Goal: Task Accomplishment & Management: Manage account settings

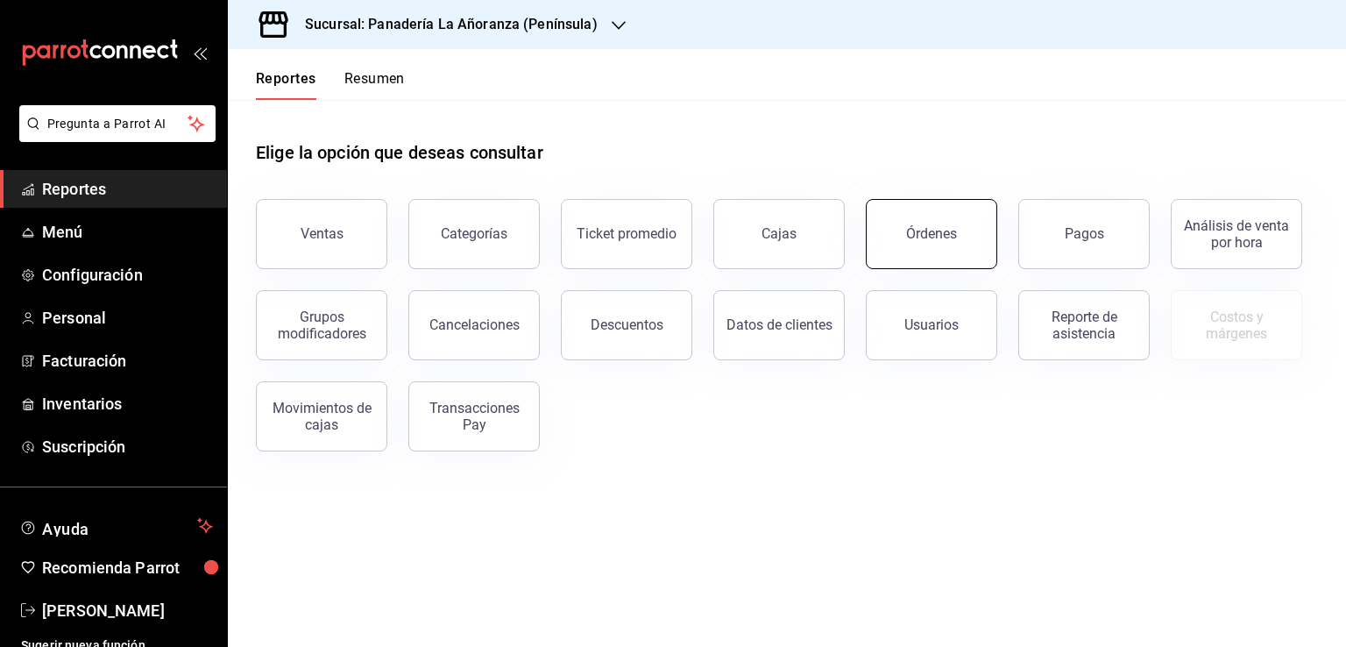
click at [929, 253] on button "Órdenes" at bounding box center [931, 234] width 131 height 70
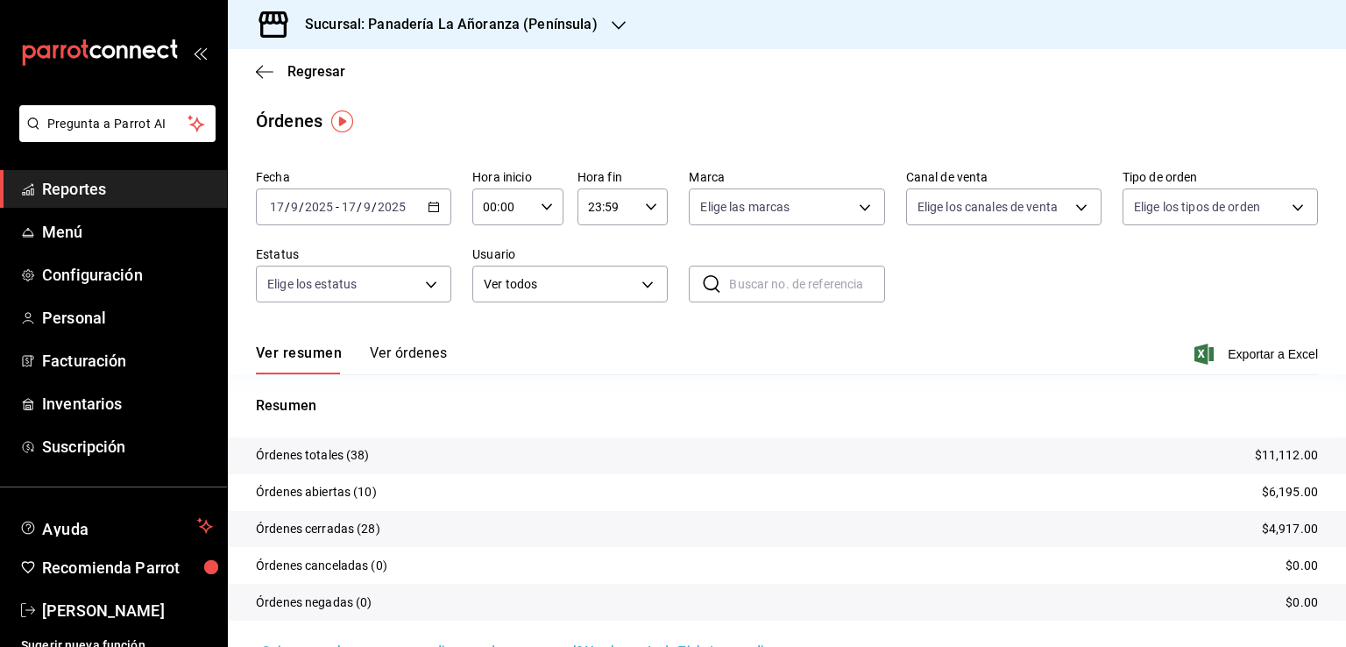
click at [598, 27] on div "Sucursal: Panadería La Añoranza (Península)" at bounding box center [437, 24] width 391 height 49
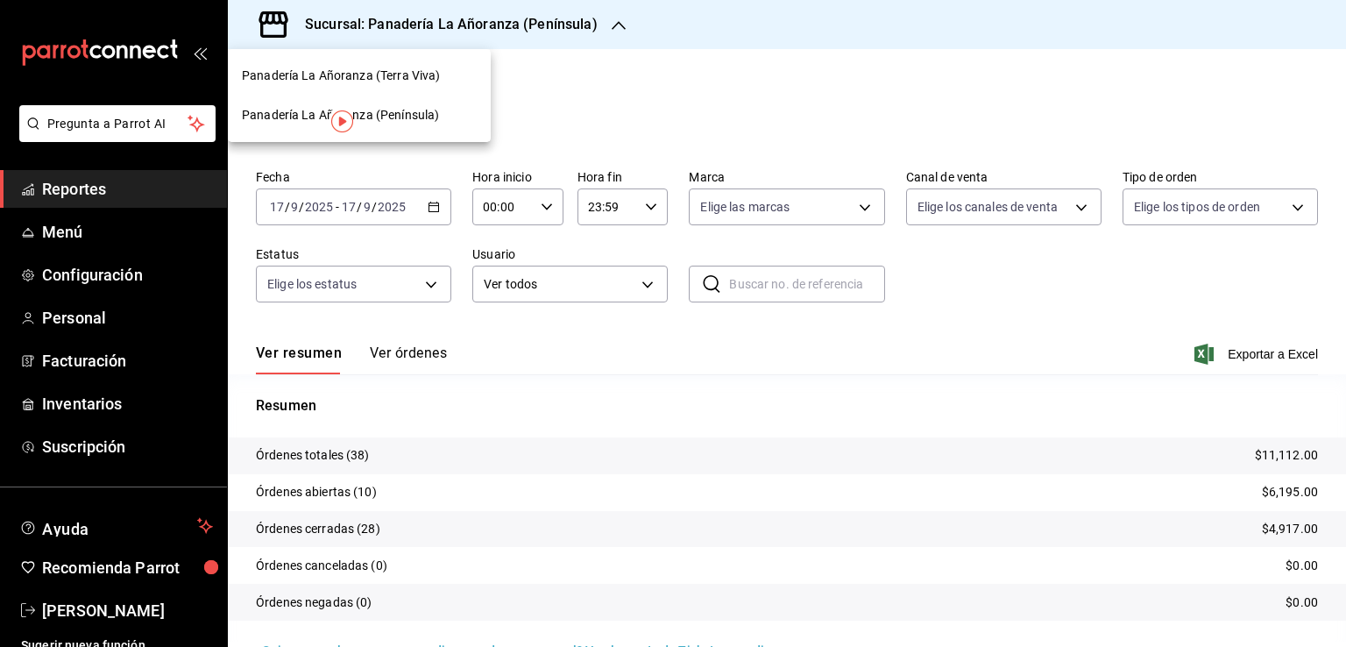
click at [378, 74] on span "Panadería La Añoranza (Terra Viva)" at bounding box center [341, 76] width 198 height 18
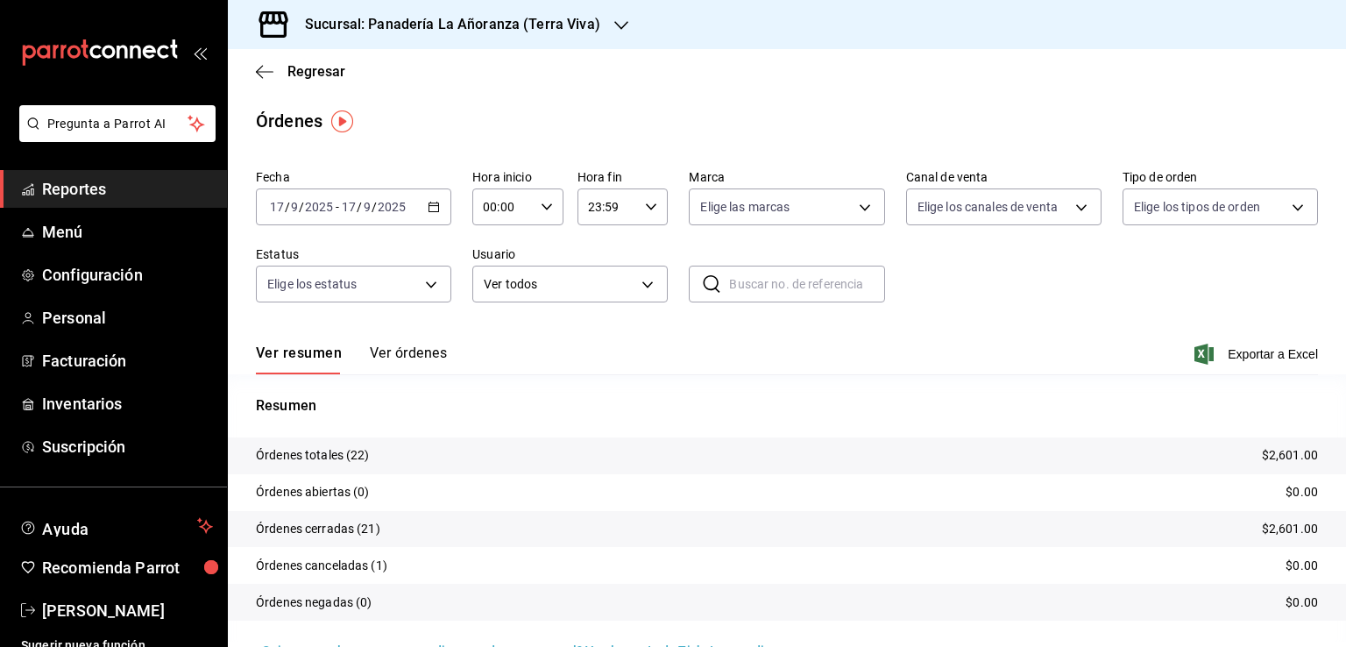
click at [39, 180] on link "Reportes" at bounding box center [113, 189] width 227 height 38
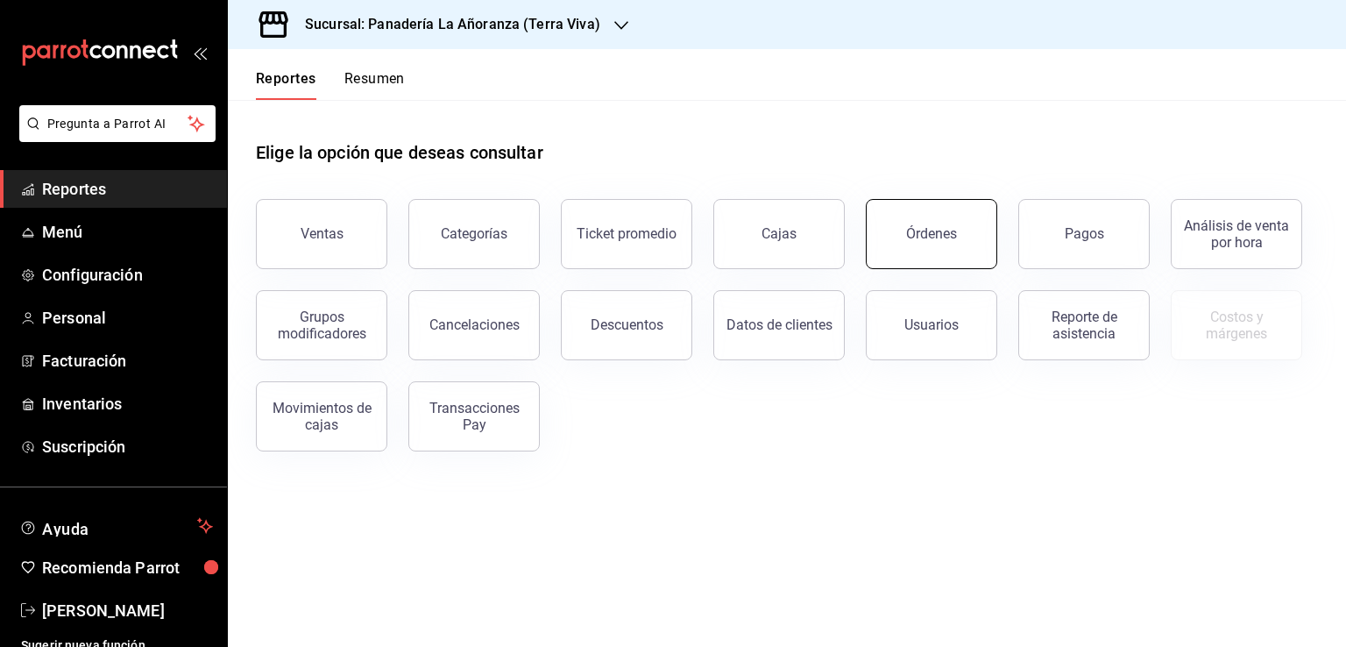
click at [929, 257] on button "Órdenes" at bounding box center [931, 234] width 131 height 70
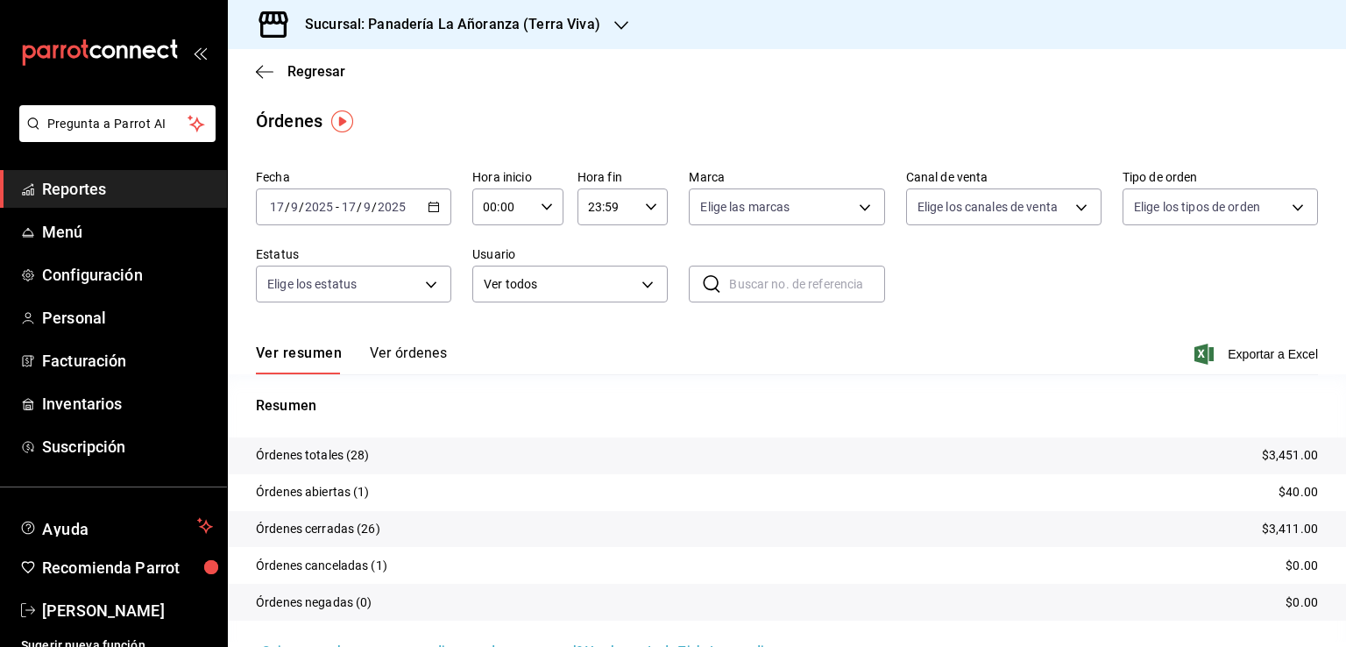
click at [617, 31] on icon "button" at bounding box center [621, 25] width 14 height 14
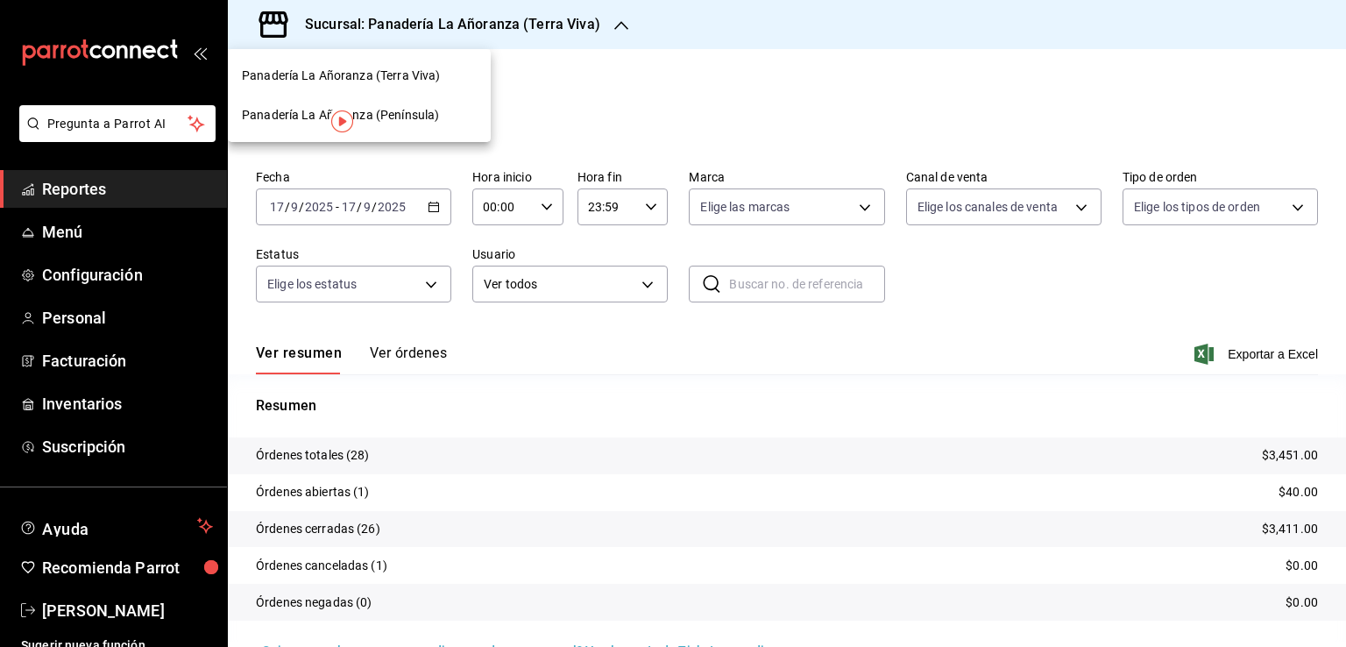
click at [393, 110] on span "Panadería La Añoranza (Península)" at bounding box center [340, 115] width 197 height 18
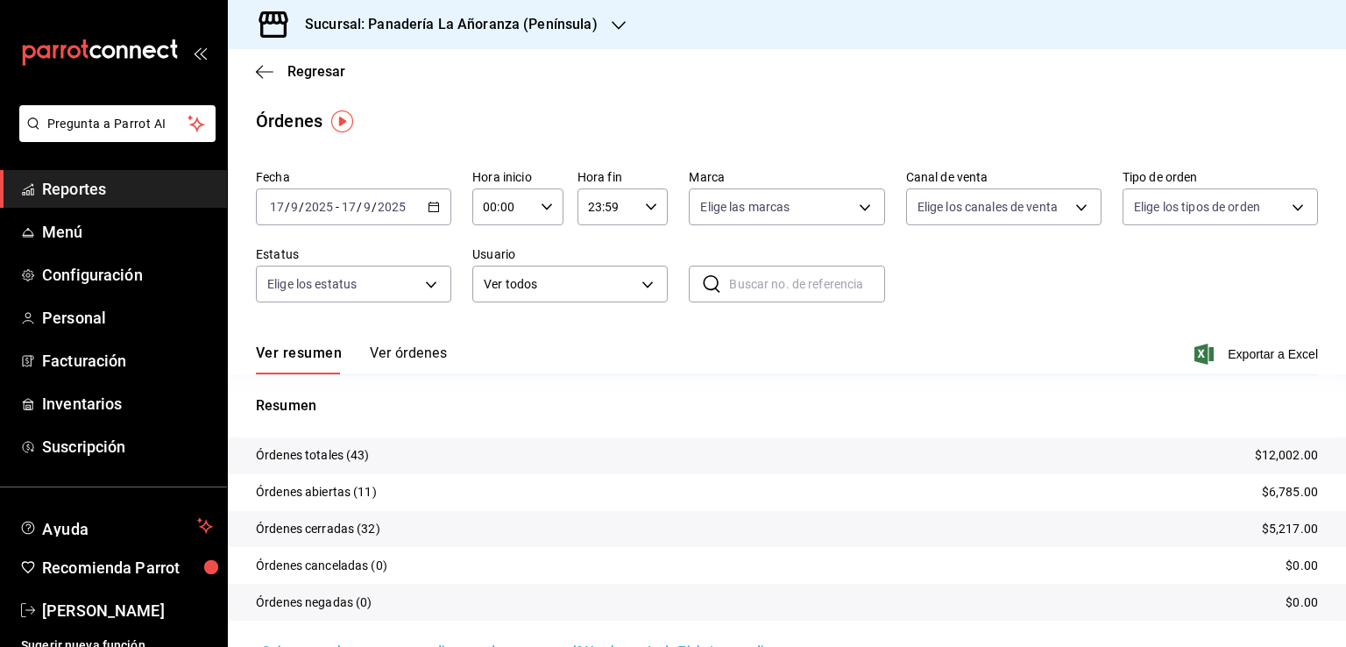
click at [73, 190] on span "Reportes" at bounding box center [127, 189] width 171 height 24
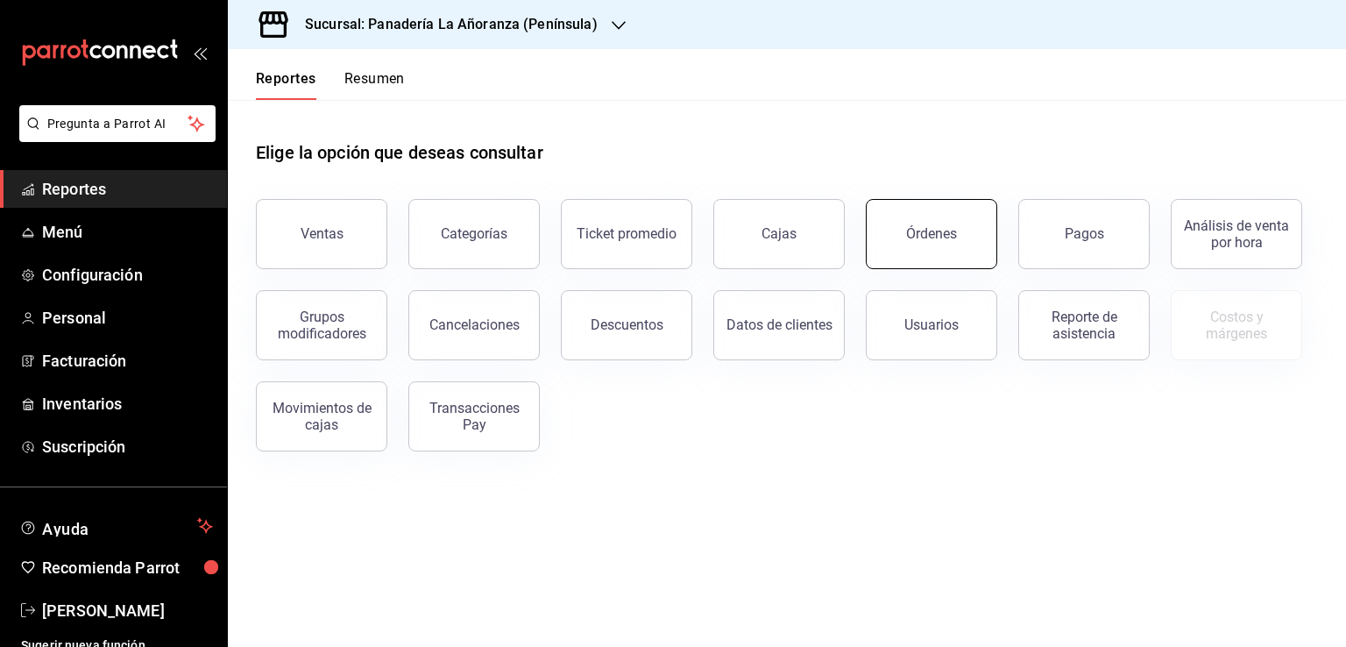
click at [916, 229] on div "Órdenes" at bounding box center [931, 233] width 51 height 17
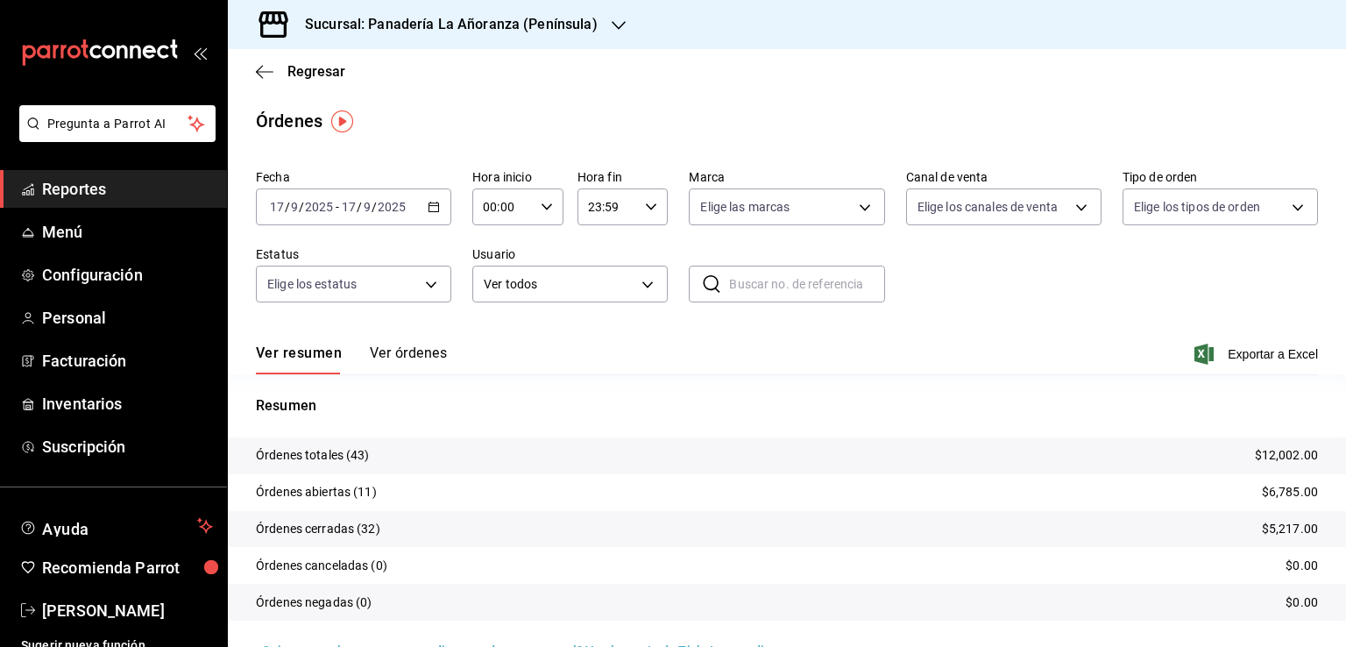
click at [611, 24] on icon "button" at bounding box center [618, 25] width 14 height 14
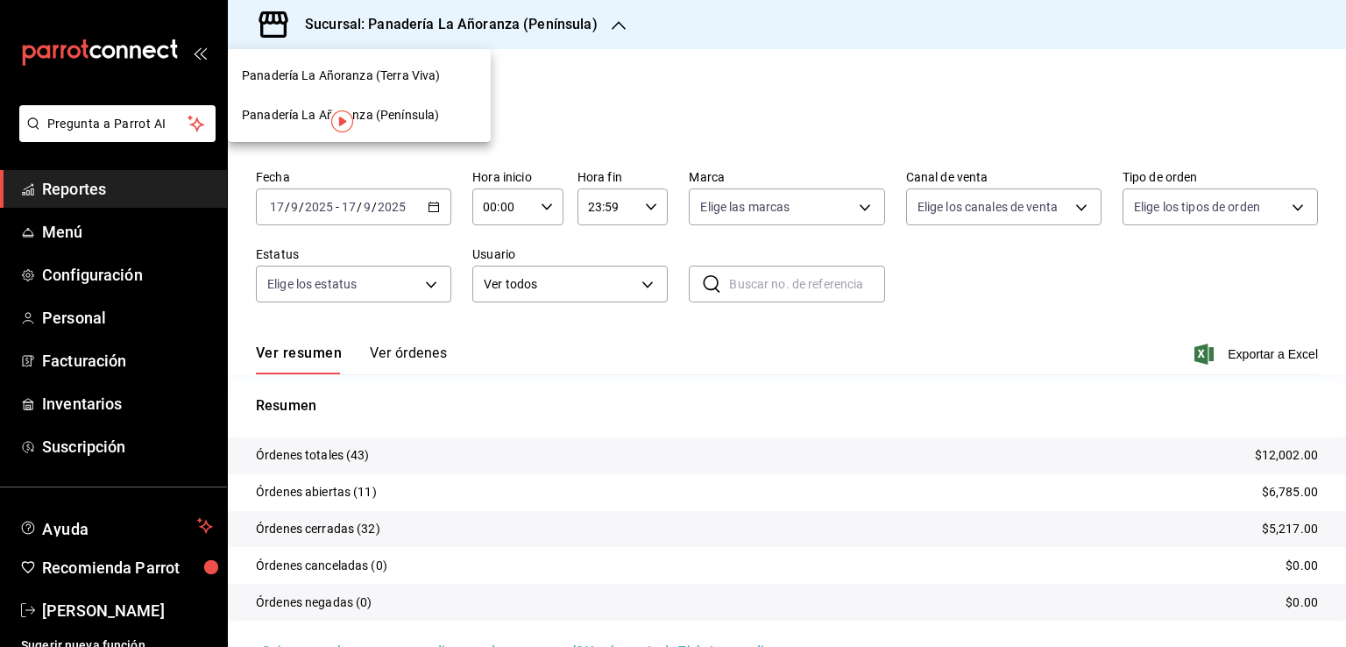
click at [392, 77] on span "Panadería La Añoranza (Terra Viva)" at bounding box center [341, 76] width 198 height 18
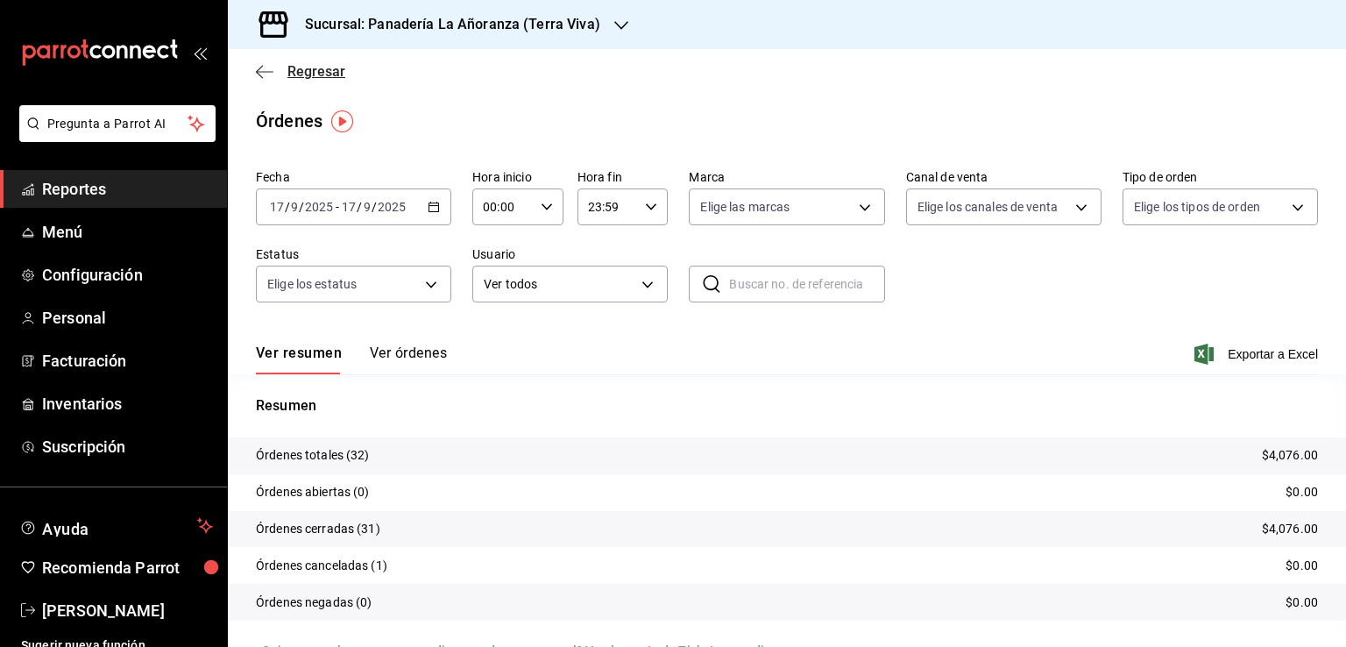
click at [265, 74] on icon "button" at bounding box center [265, 72] width 18 height 16
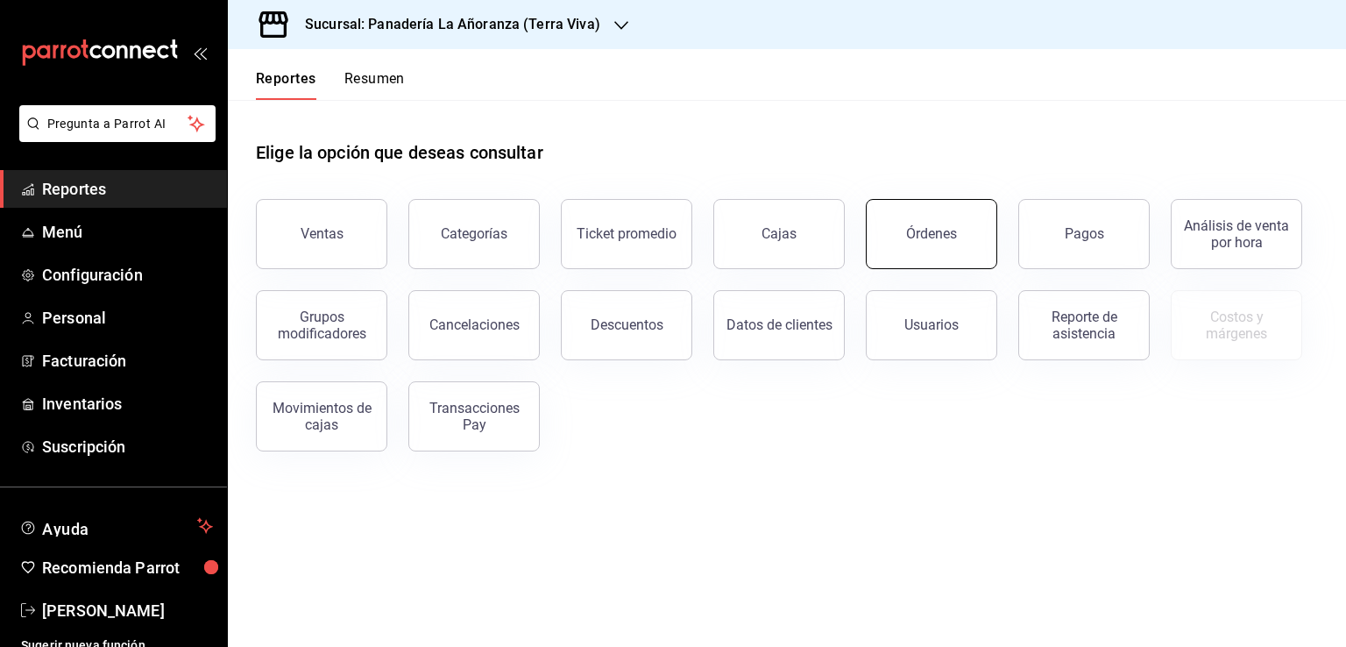
click at [908, 234] on div "Órdenes" at bounding box center [931, 233] width 51 height 17
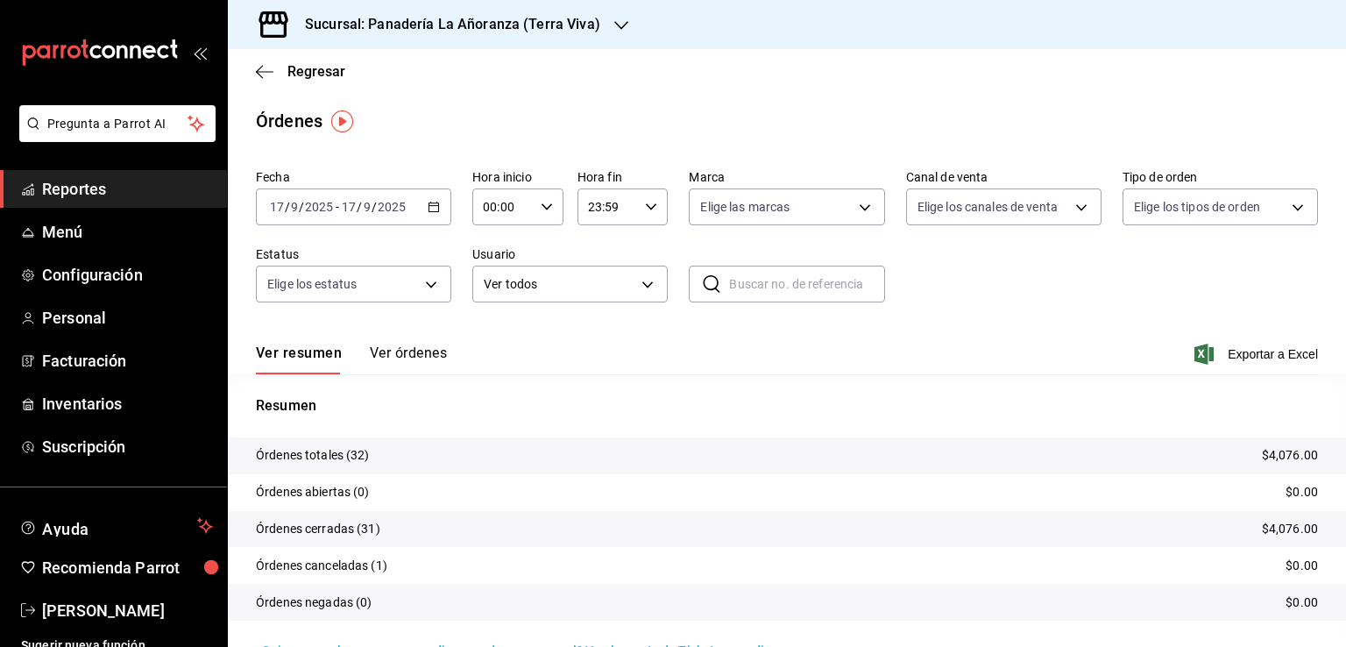
click at [90, 187] on span "Reportes" at bounding box center [127, 189] width 171 height 24
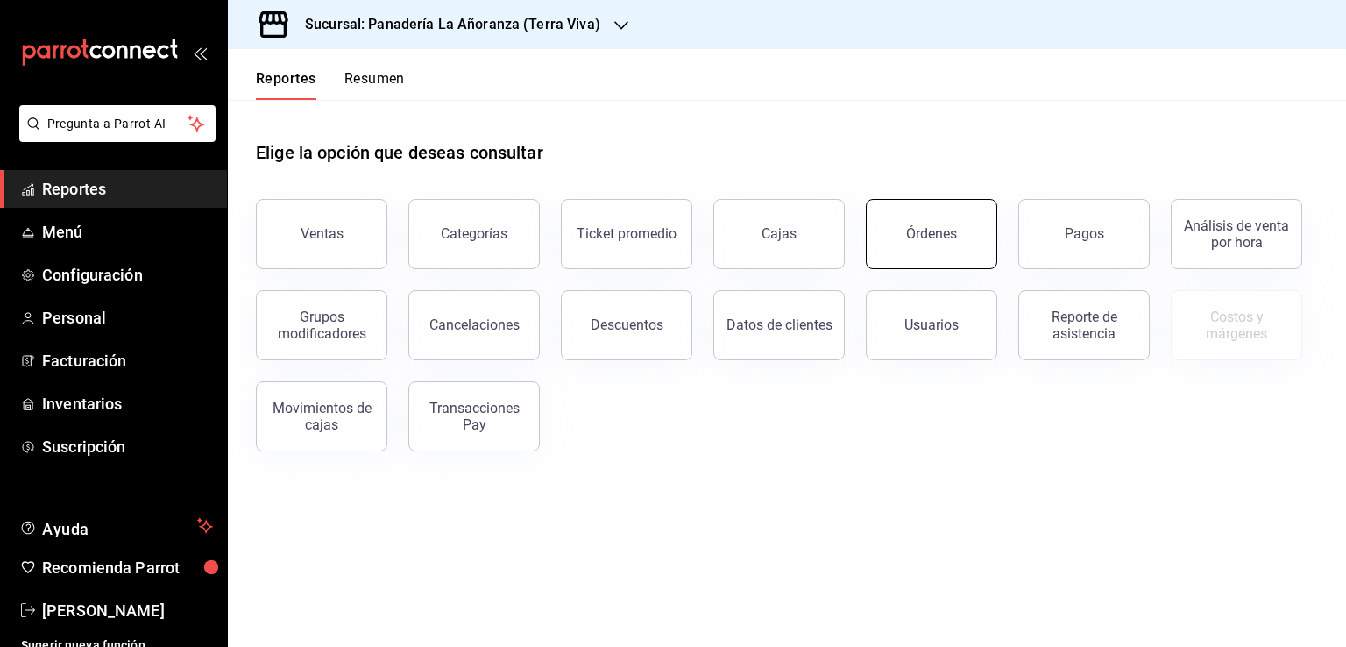
click at [867, 233] on div "Órdenes" at bounding box center [920, 223] width 152 height 91
click at [885, 234] on button "Órdenes" at bounding box center [931, 234] width 131 height 70
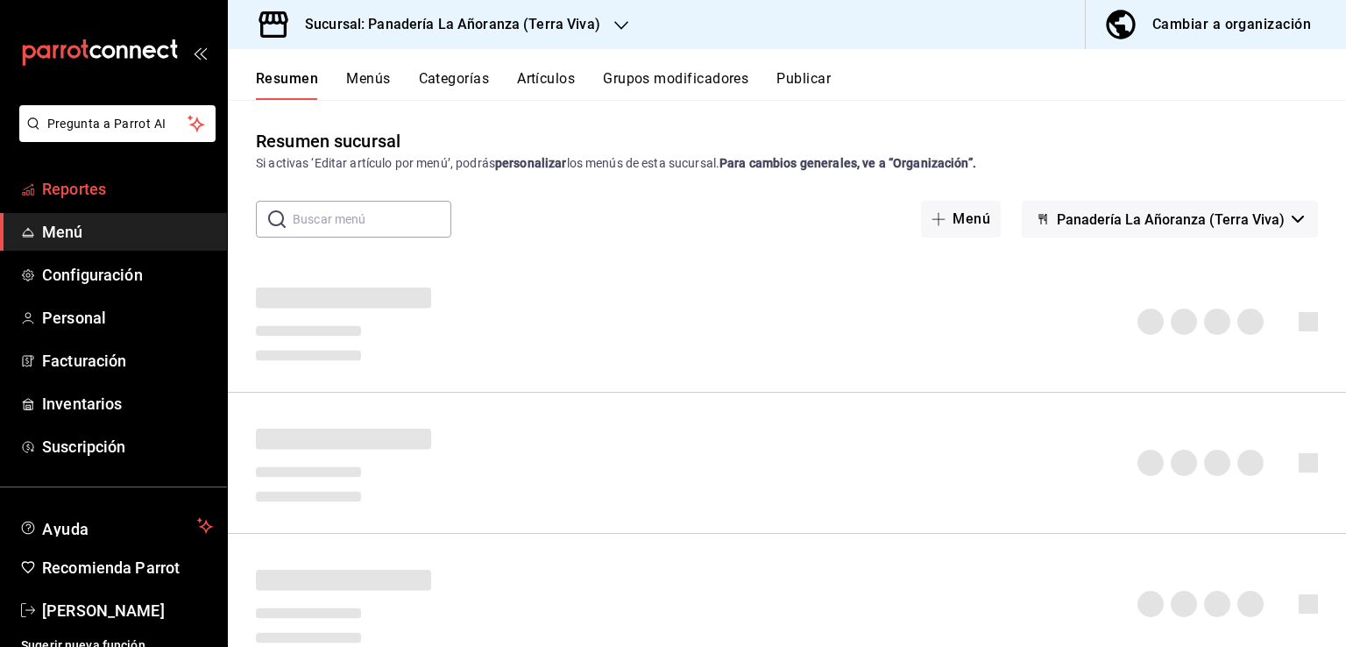
click at [76, 190] on span "Reportes" at bounding box center [127, 189] width 171 height 24
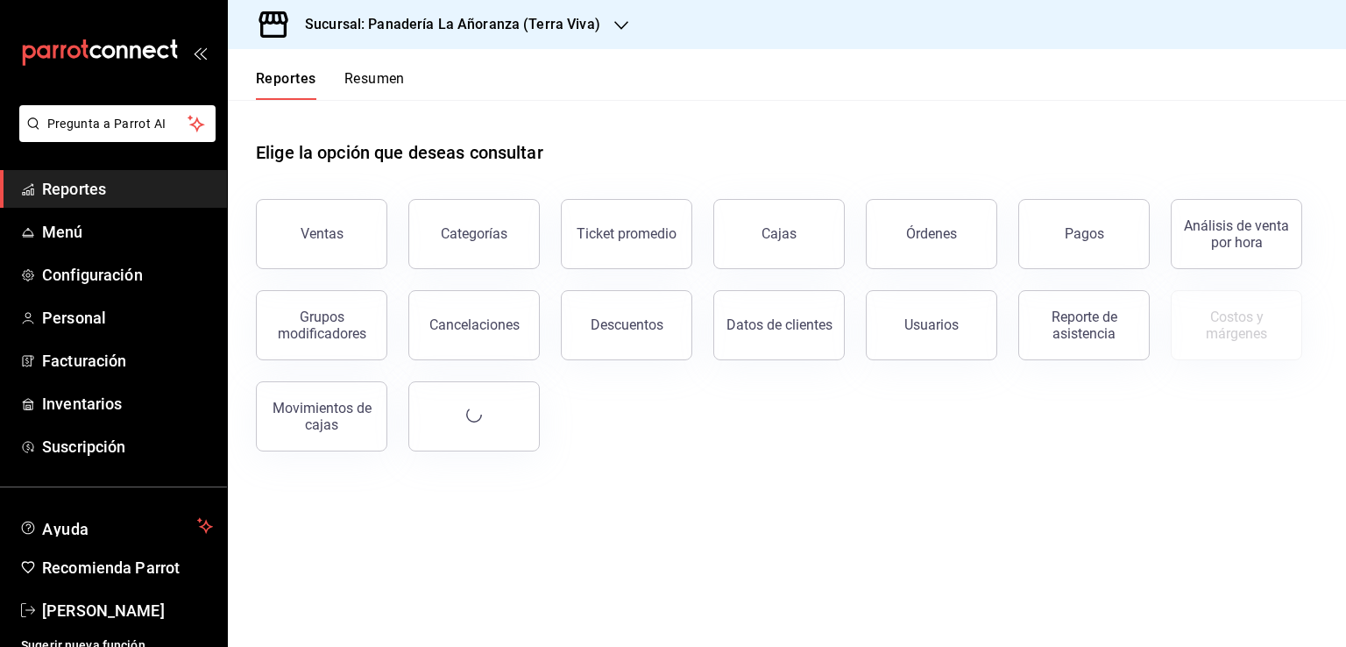
click at [977, 231] on button "Órdenes" at bounding box center [931, 234] width 131 height 70
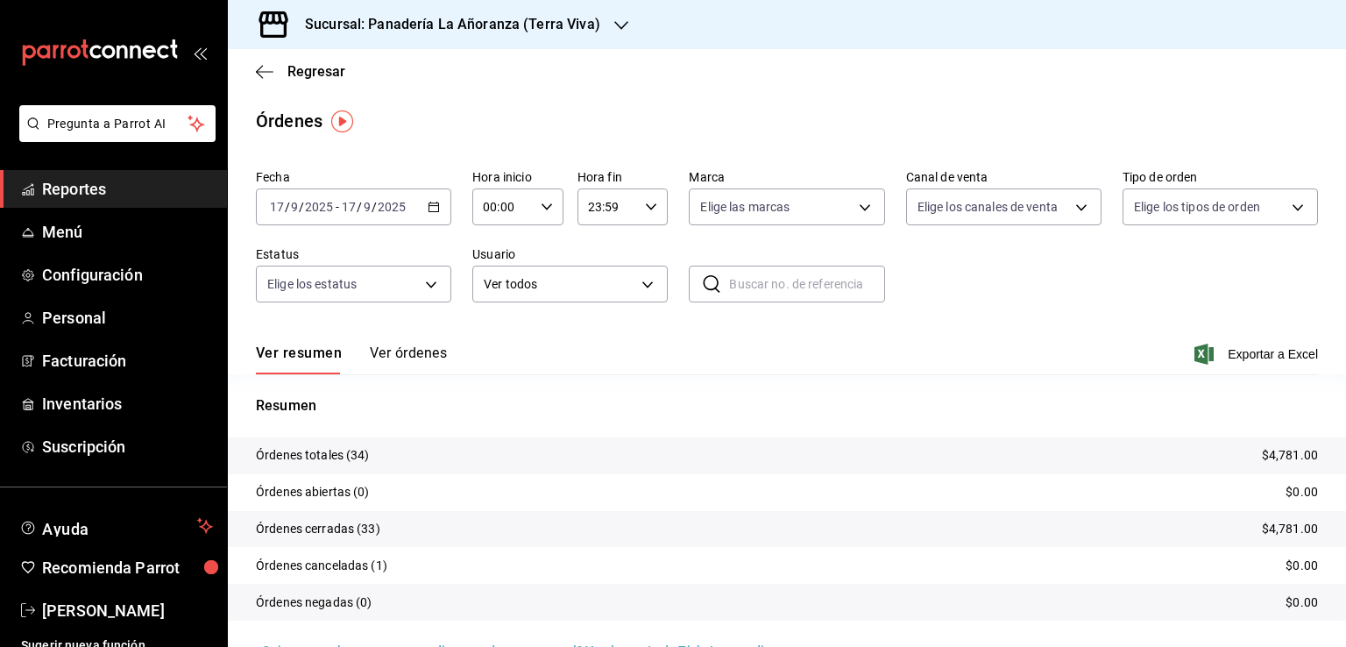
click at [603, 29] on div "Sucursal: Panadería La Añoranza (Terra Viva)" at bounding box center [438, 24] width 393 height 49
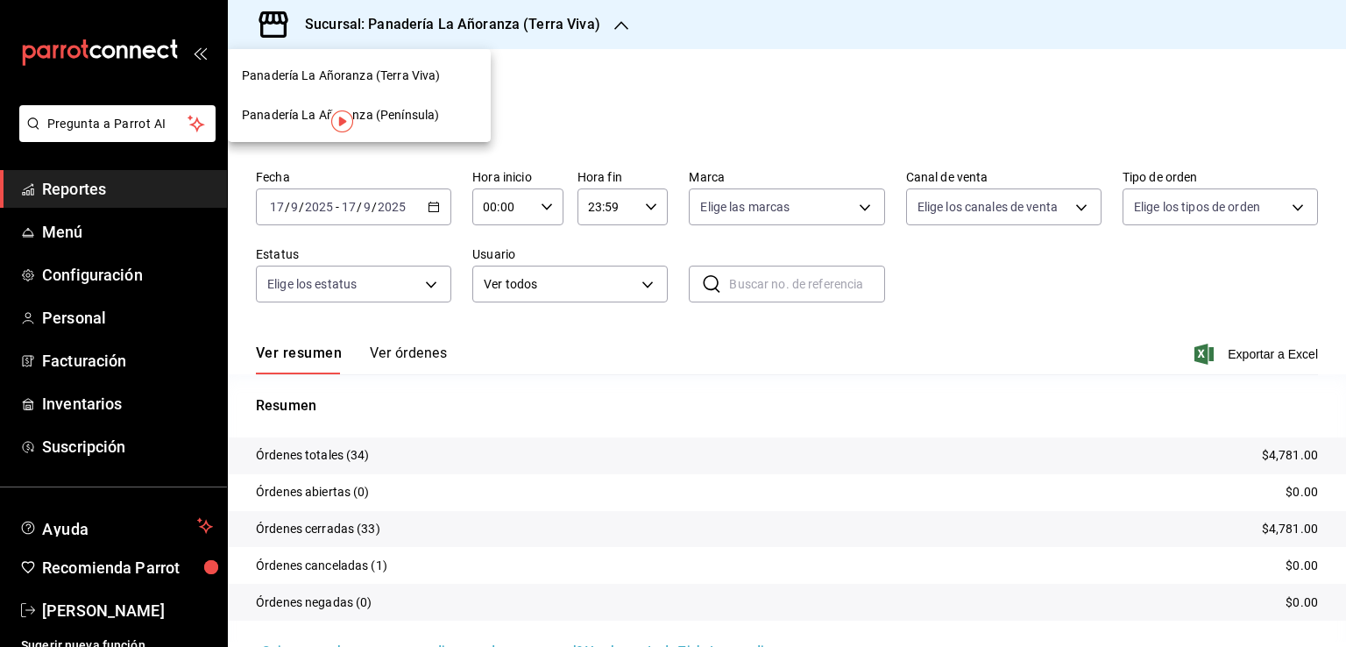
click at [397, 117] on span "Panadería La Añoranza (Península)" at bounding box center [340, 115] width 197 height 18
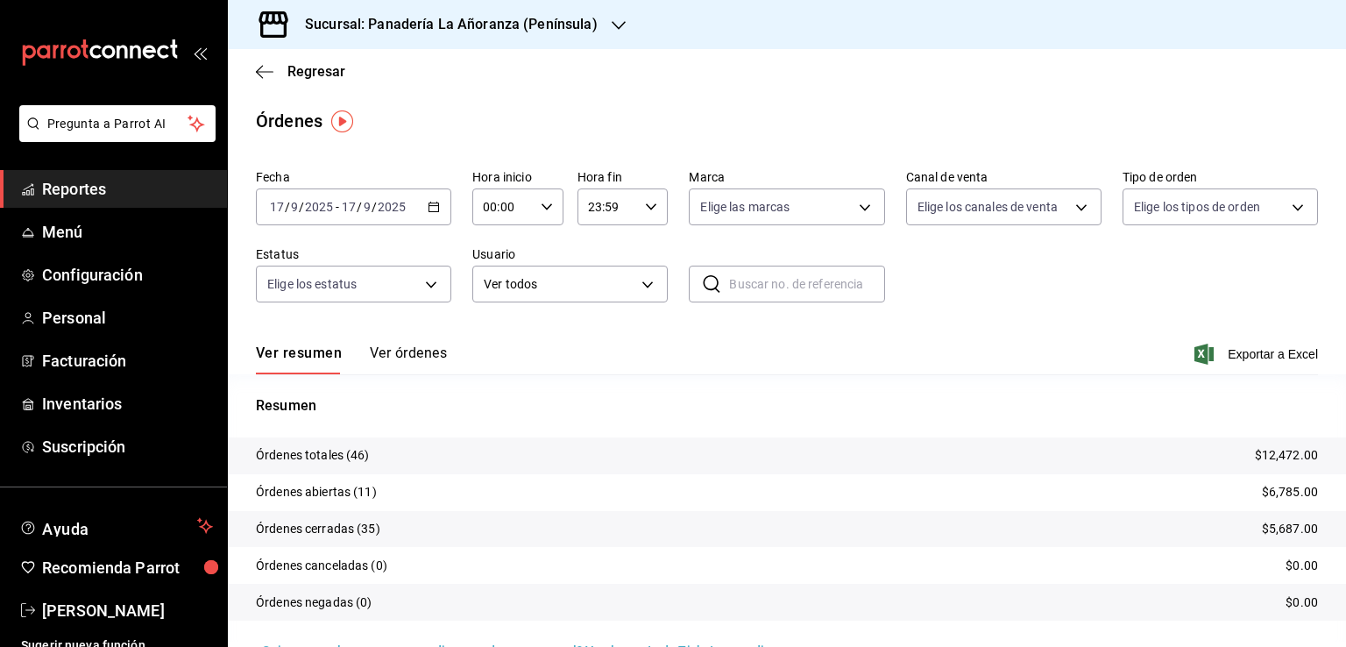
click at [81, 197] on span "Reportes" at bounding box center [127, 189] width 171 height 24
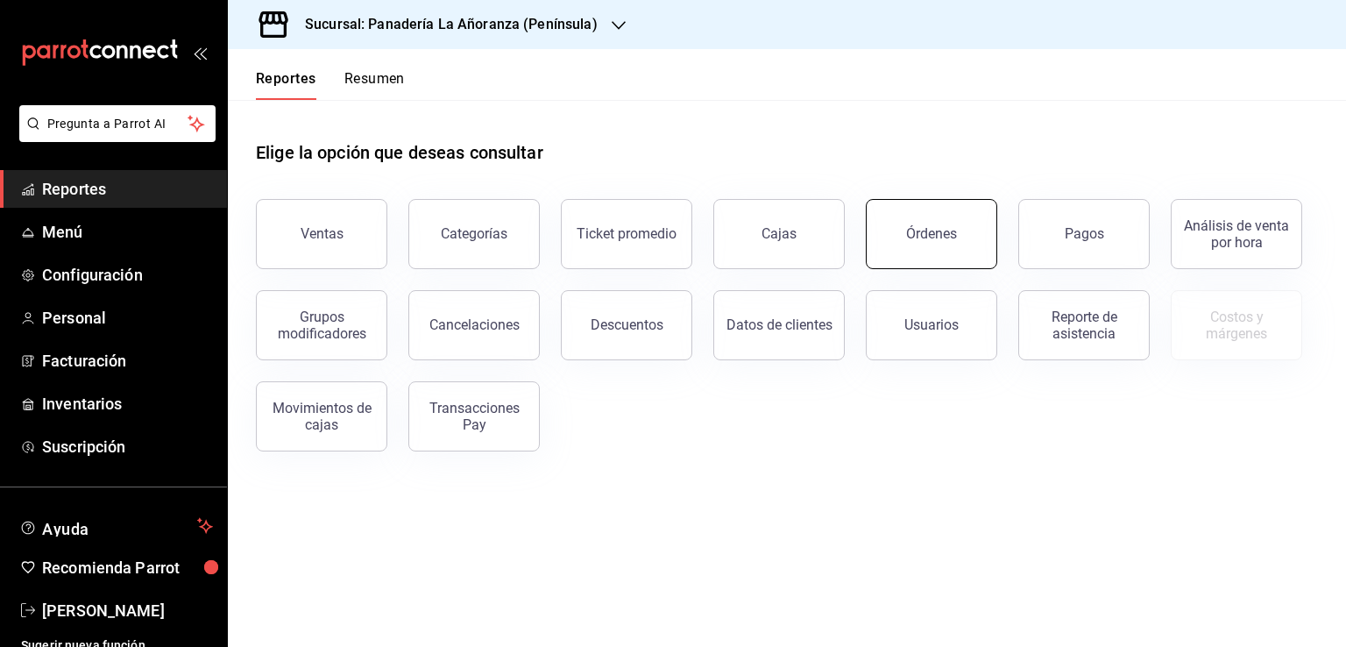
click at [984, 245] on button "Órdenes" at bounding box center [931, 234] width 131 height 70
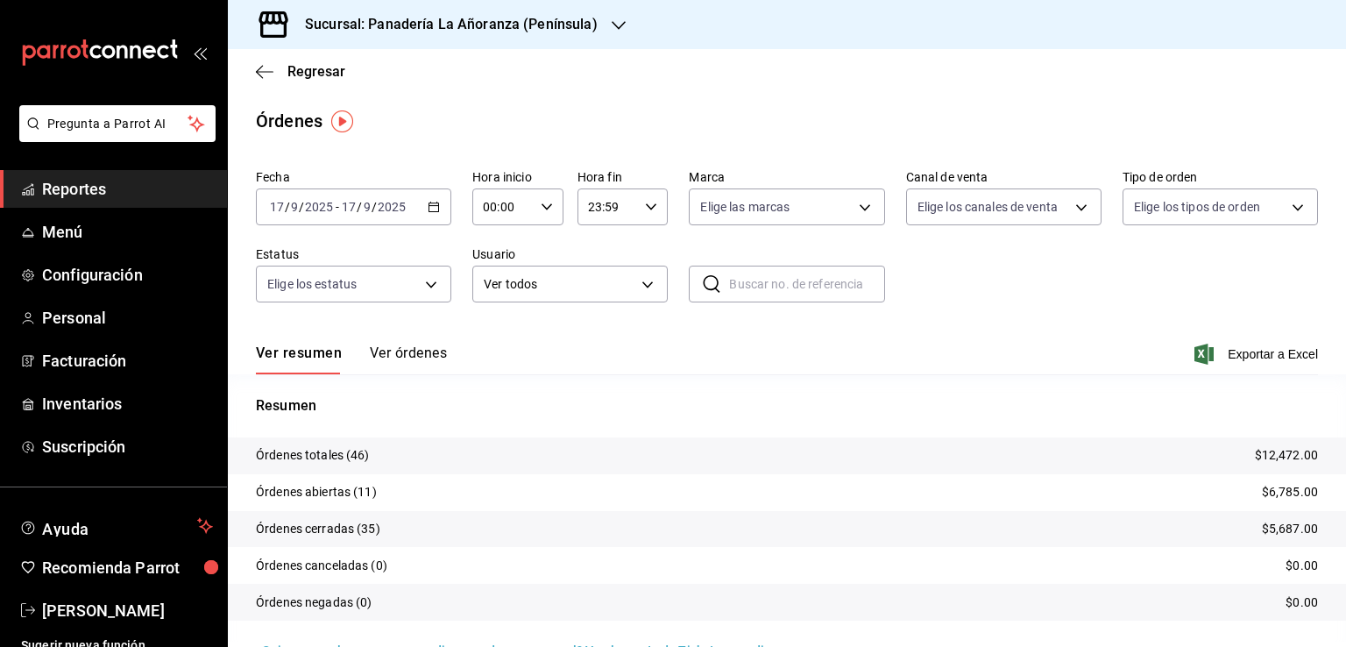
click at [293, 207] on input "9" at bounding box center [294, 207] width 9 height 14
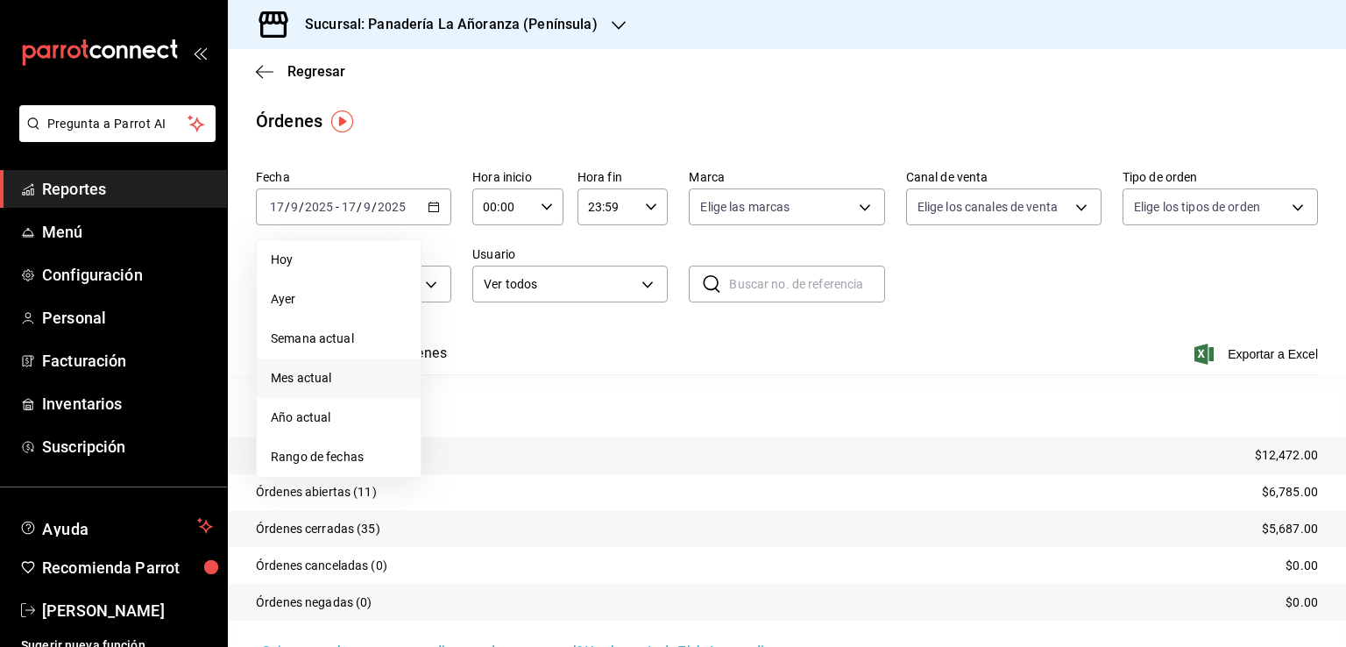
click at [326, 377] on span "Mes actual" at bounding box center [339, 378] width 136 height 18
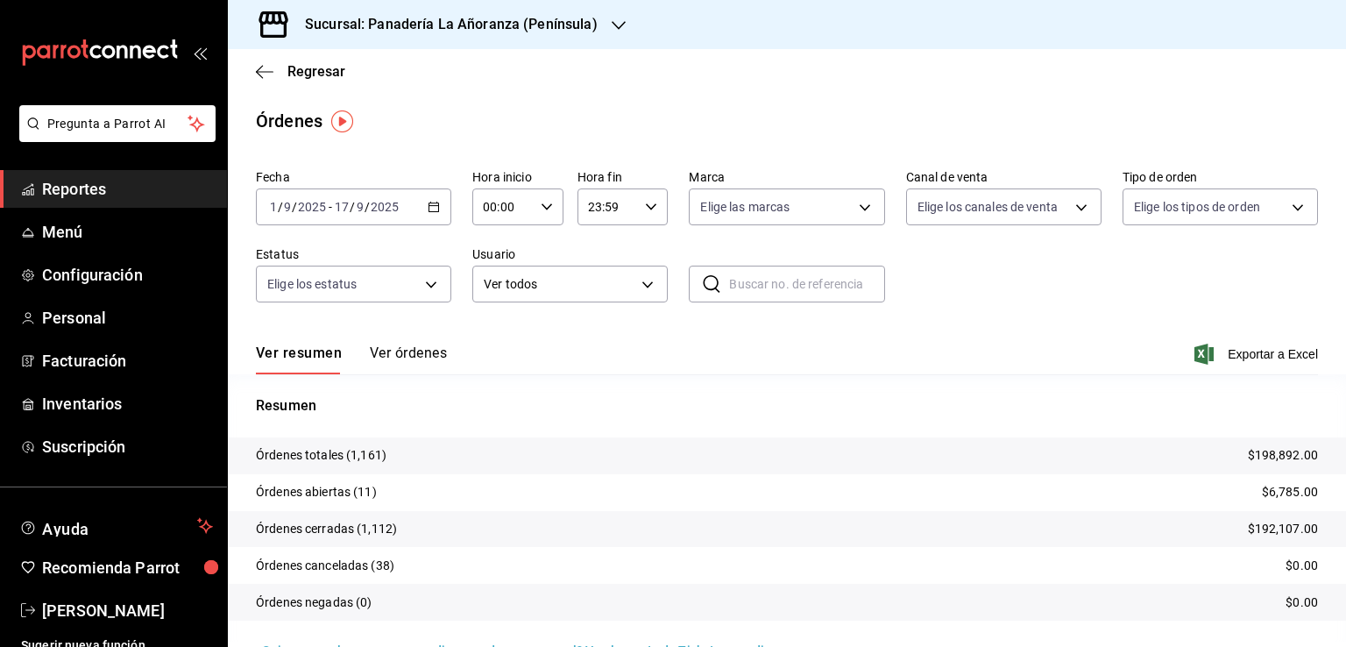
click at [536, 34] on h3 "Sucursal: Panadería La Añoranza (Península)" at bounding box center [444, 24] width 307 height 21
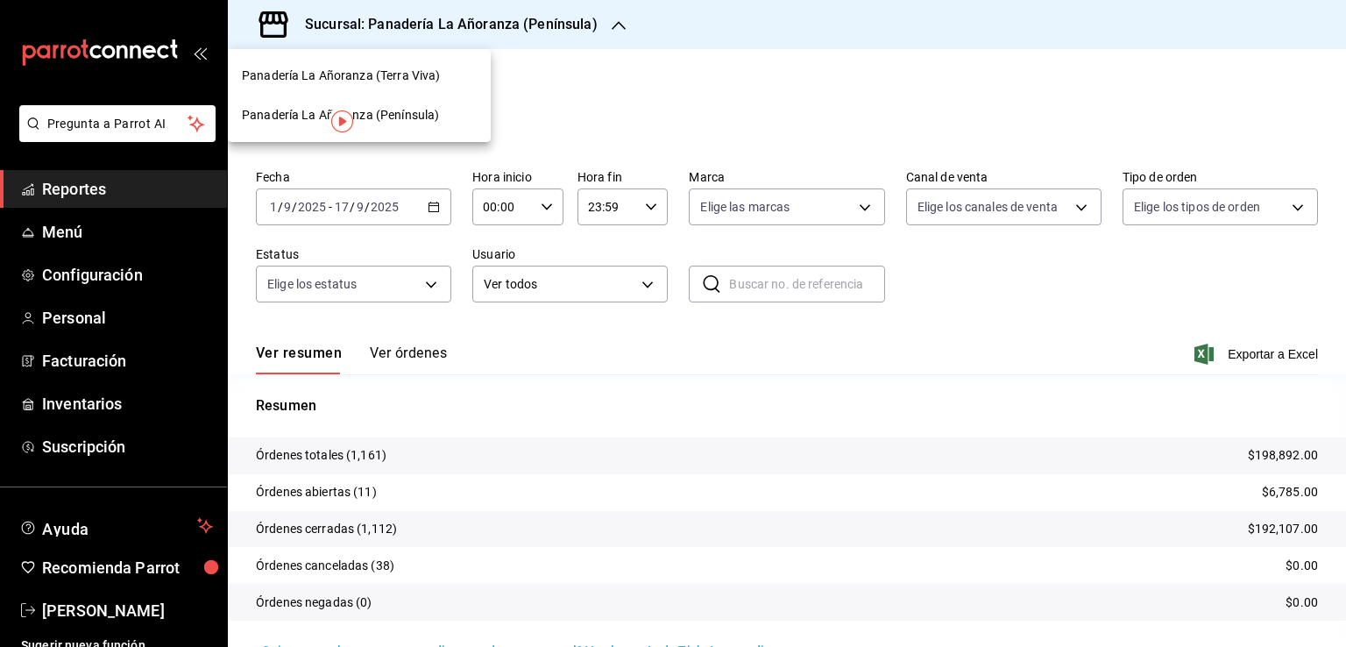
click at [428, 84] on span "Panadería La Añoranza (Terra Viva)" at bounding box center [341, 76] width 198 height 18
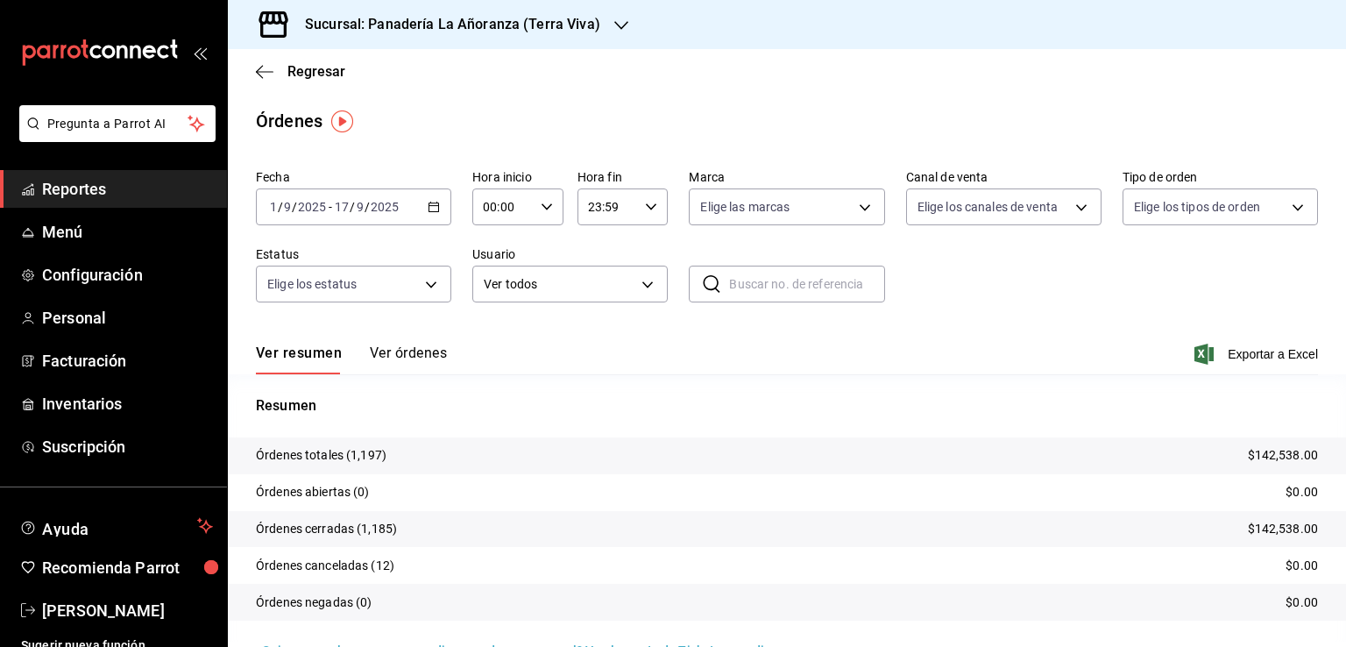
click at [614, 23] on icon "button" at bounding box center [621, 25] width 14 height 14
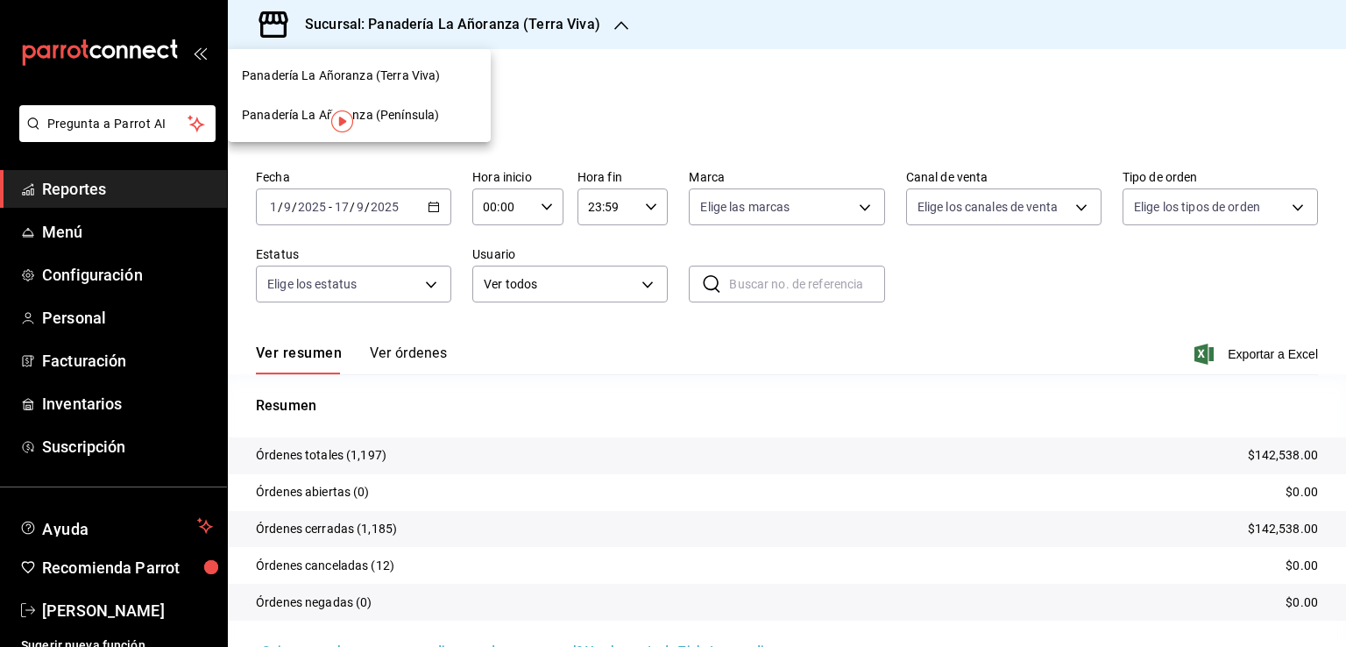
click at [418, 108] on span "Panadería La Añoranza (Península)" at bounding box center [340, 115] width 197 height 18
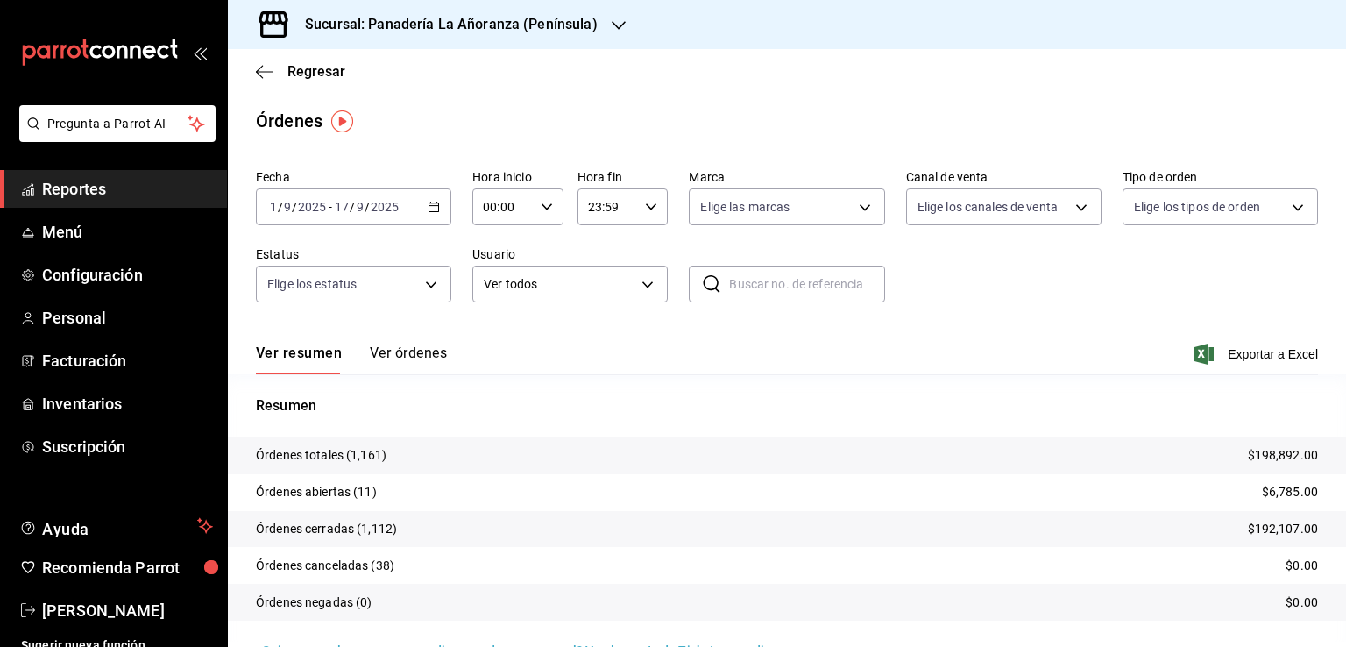
click at [254, 67] on div "Regresar" at bounding box center [787, 71] width 1118 height 45
click at [259, 69] on icon "button" at bounding box center [265, 72] width 18 height 16
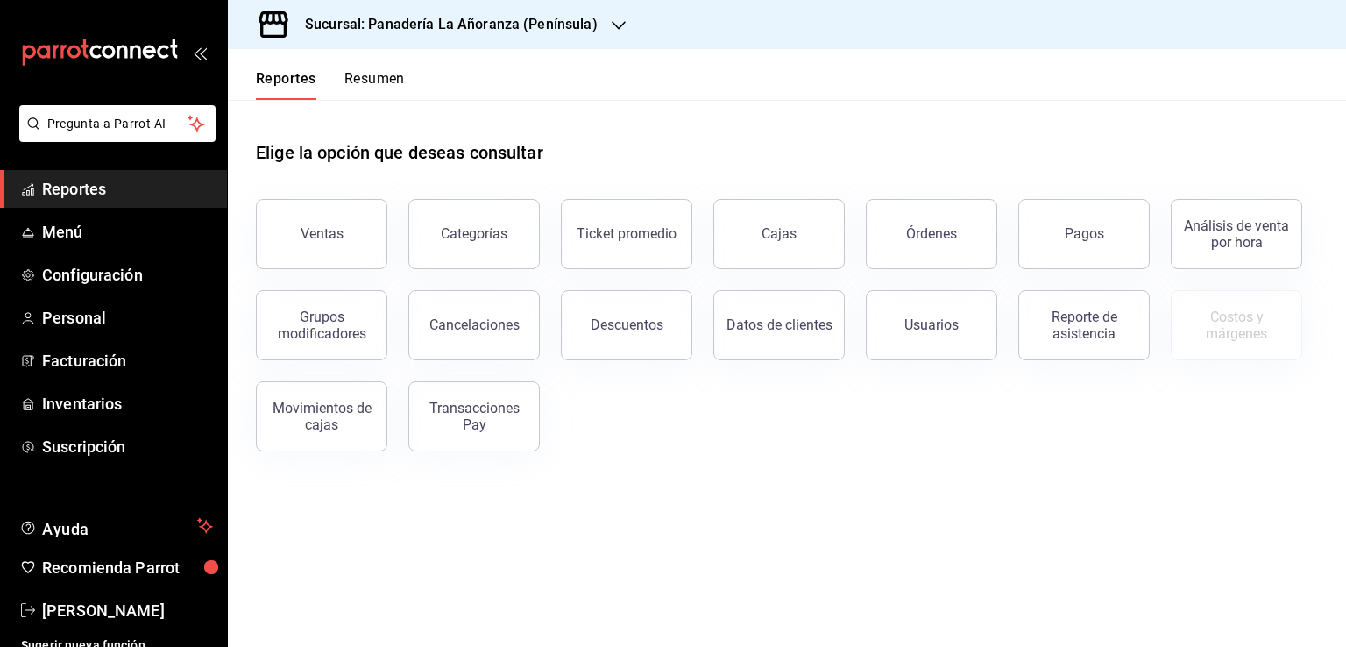
click at [66, 188] on span "Reportes" at bounding box center [127, 189] width 171 height 24
click at [315, 230] on div "Ventas" at bounding box center [321, 233] width 43 height 17
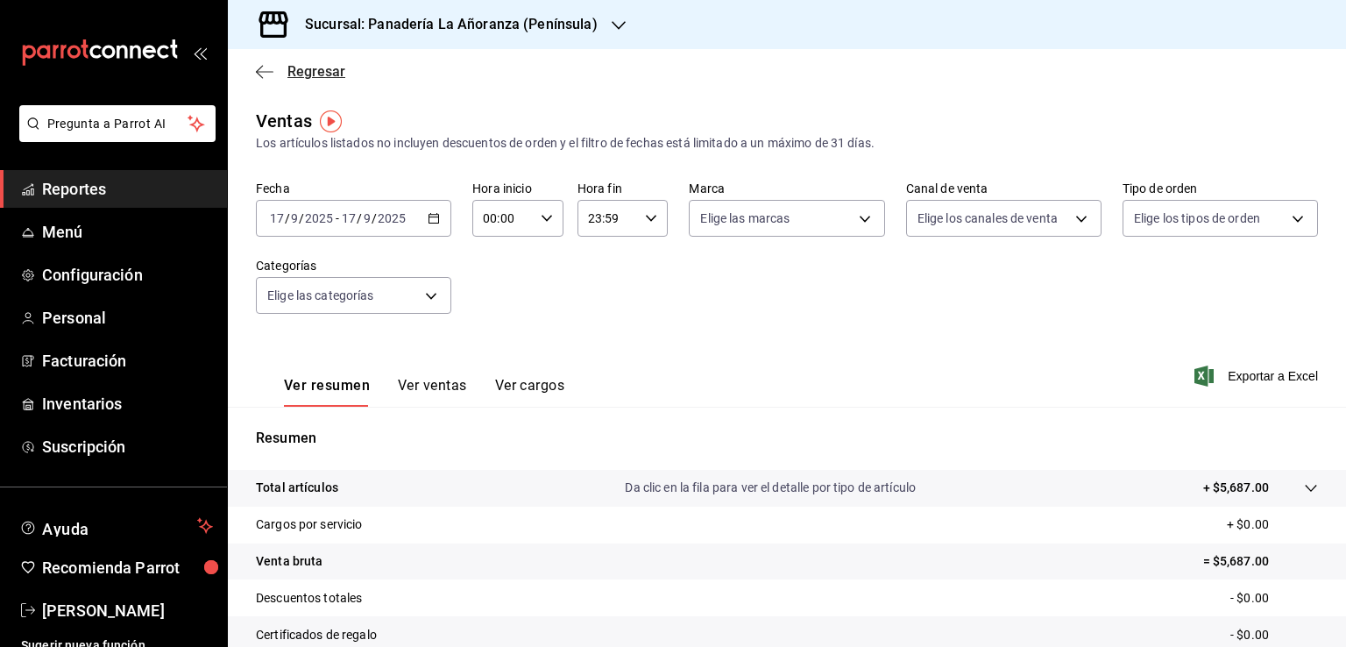
click at [256, 67] on icon "button" at bounding box center [265, 72] width 18 height 16
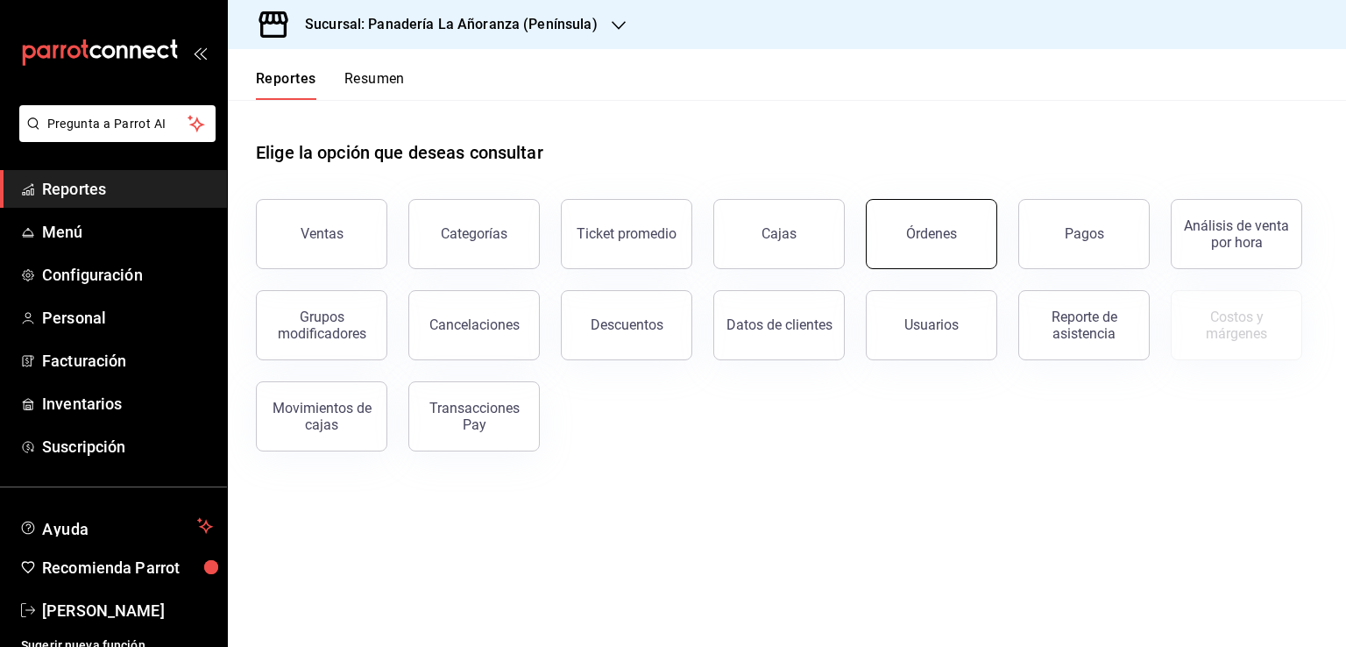
click at [950, 247] on button "Órdenes" at bounding box center [931, 234] width 131 height 70
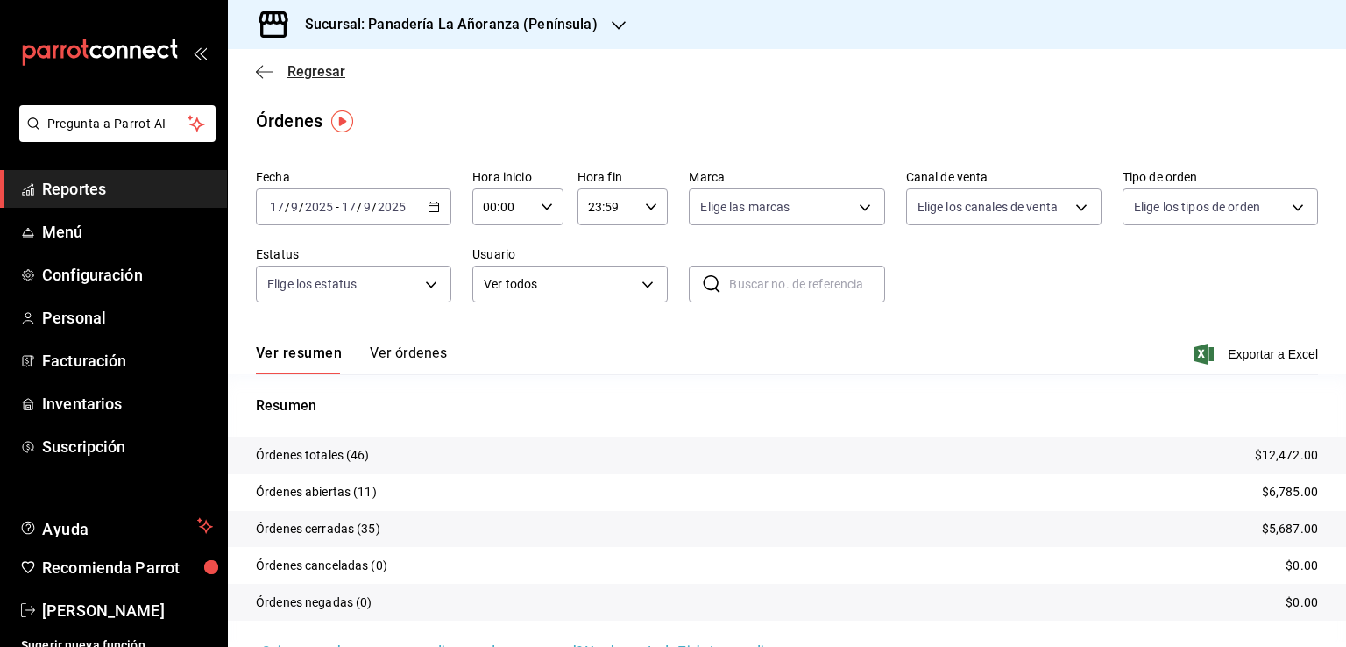
click at [263, 65] on icon "button" at bounding box center [265, 72] width 18 height 16
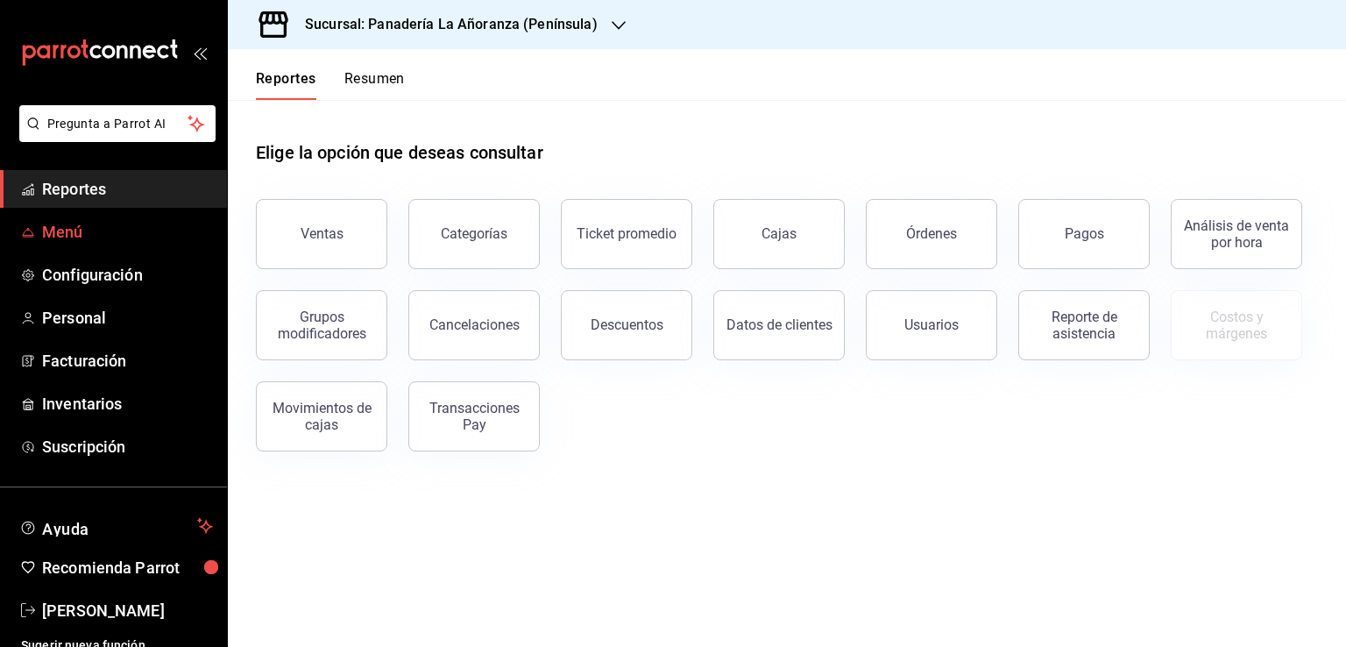
click at [117, 232] on span "Menú" at bounding box center [127, 232] width 171 height 24
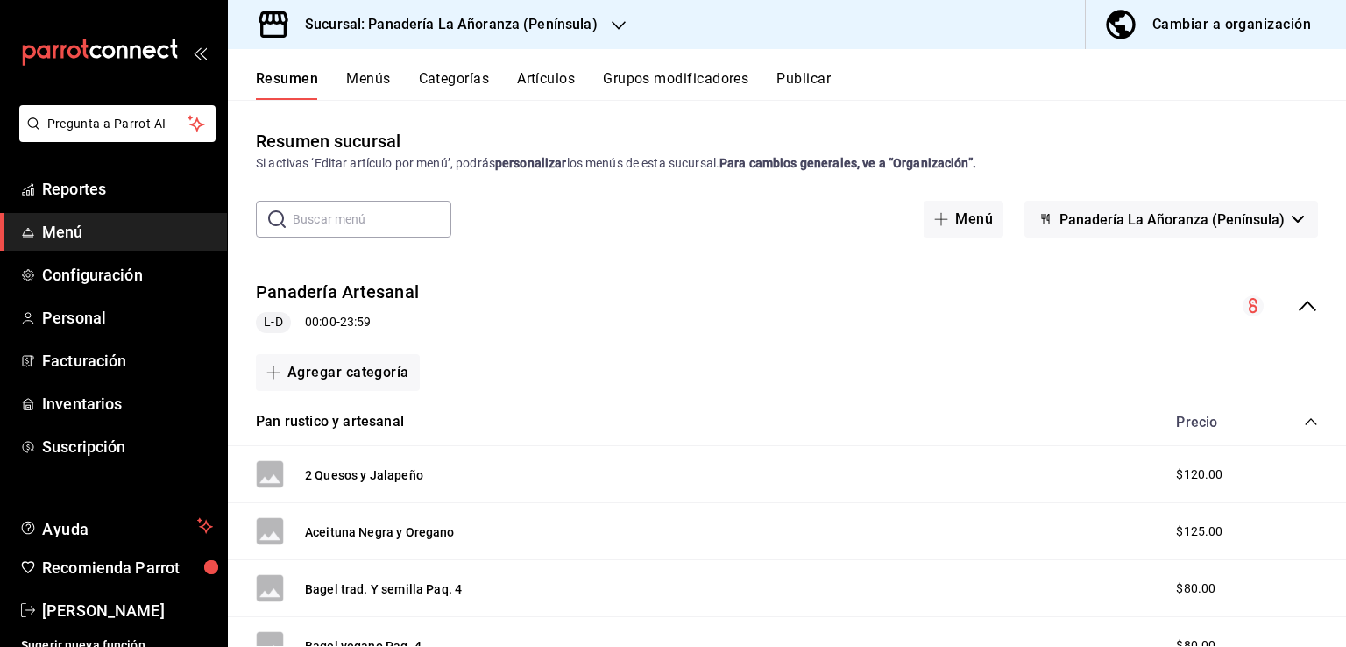
click at [457, 91] on button "Categorías" at bounding box center [454, 85] width 71 height 30
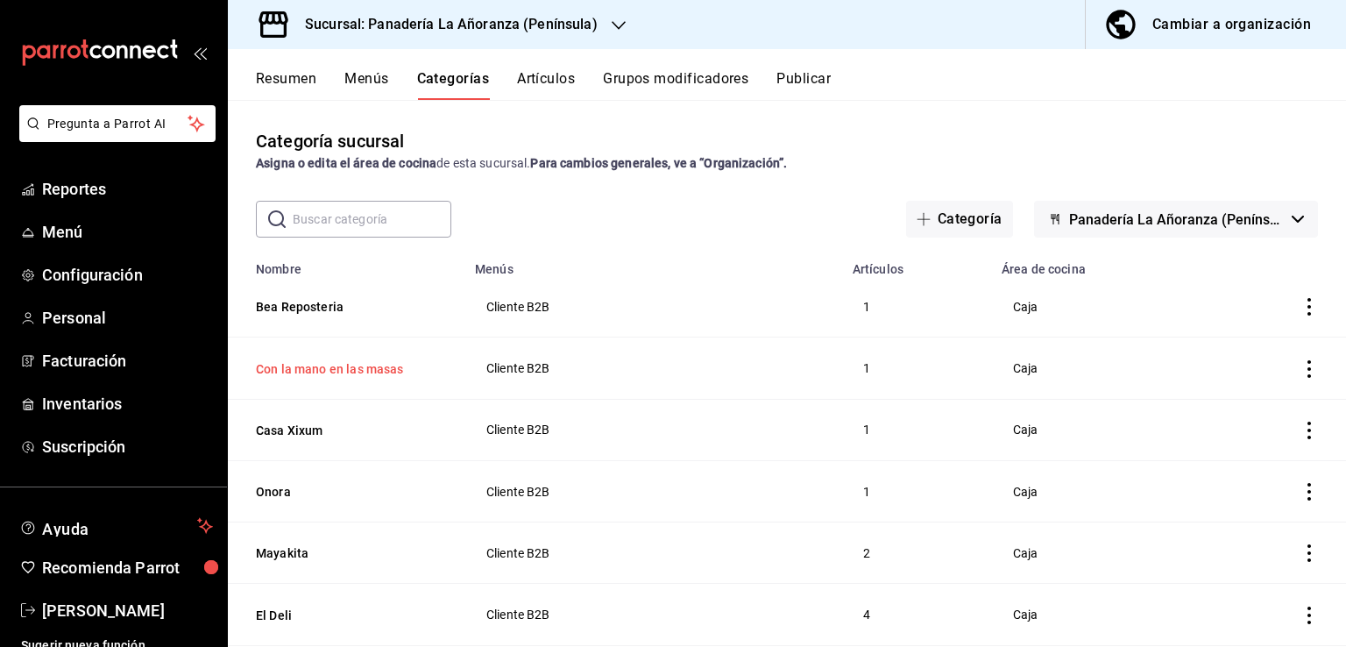
scroll to position [88, 0]
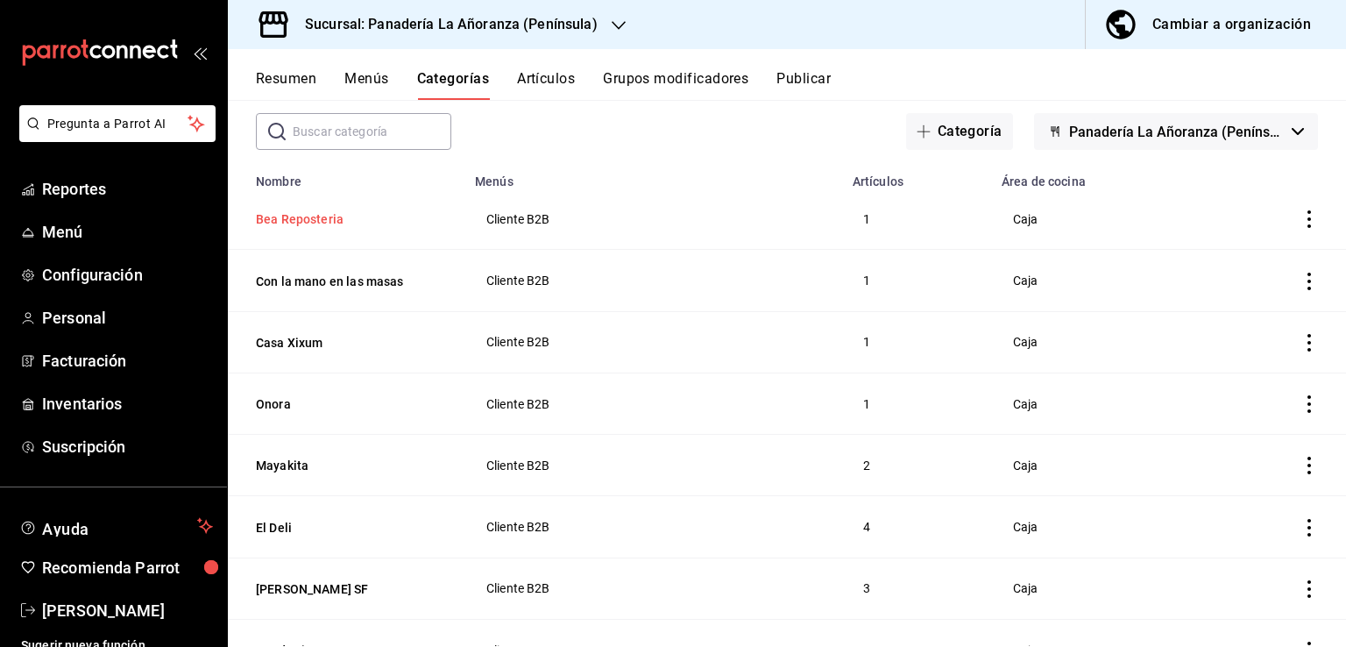
click at [287, 219] on button "Bea Reposteria" at bounding box center [343, 219] width 175 height 18
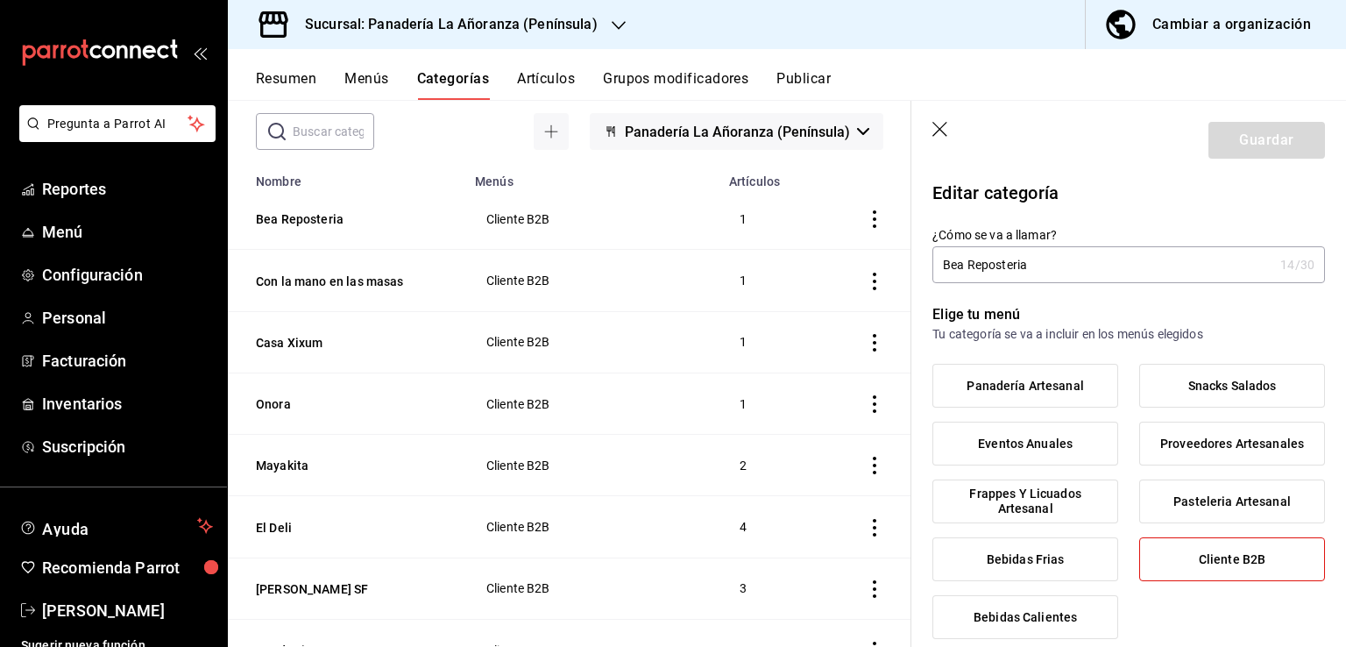
type input "335412f6-2b79-4899-a730-adfc9ab917b6"
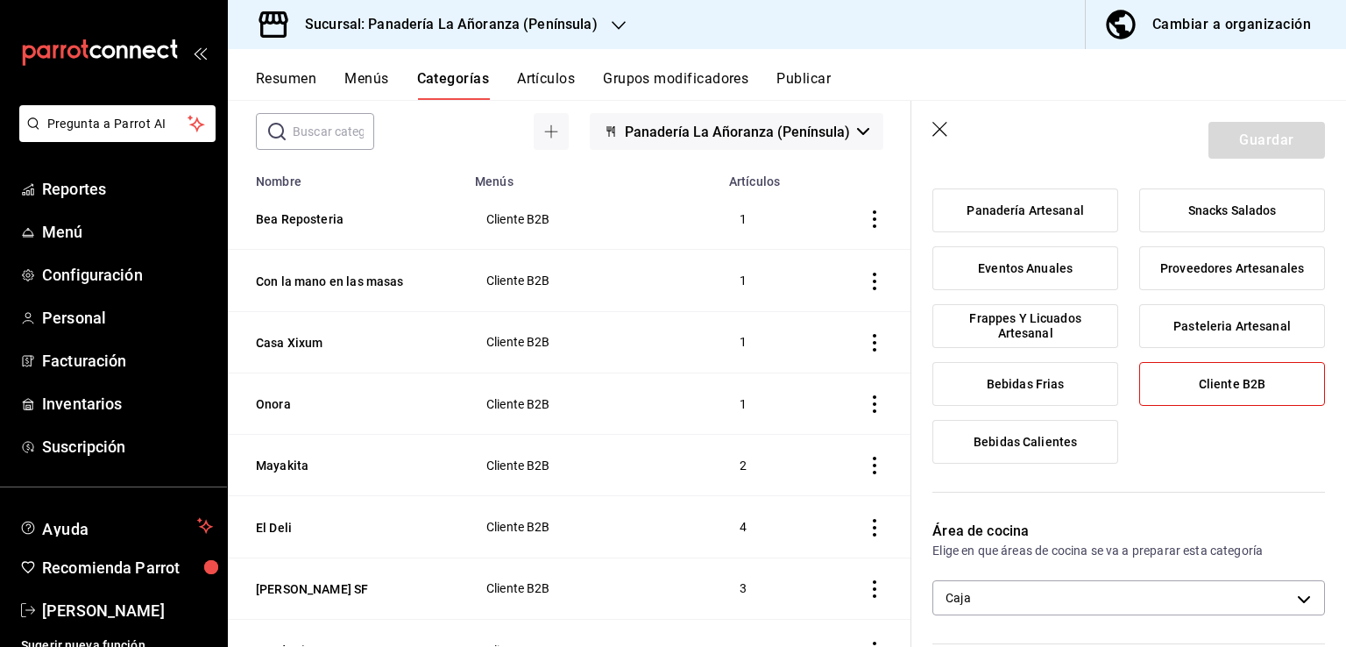
click at [934, 128] on icon "button" at bounding box center [941, 131] width 18 height 18
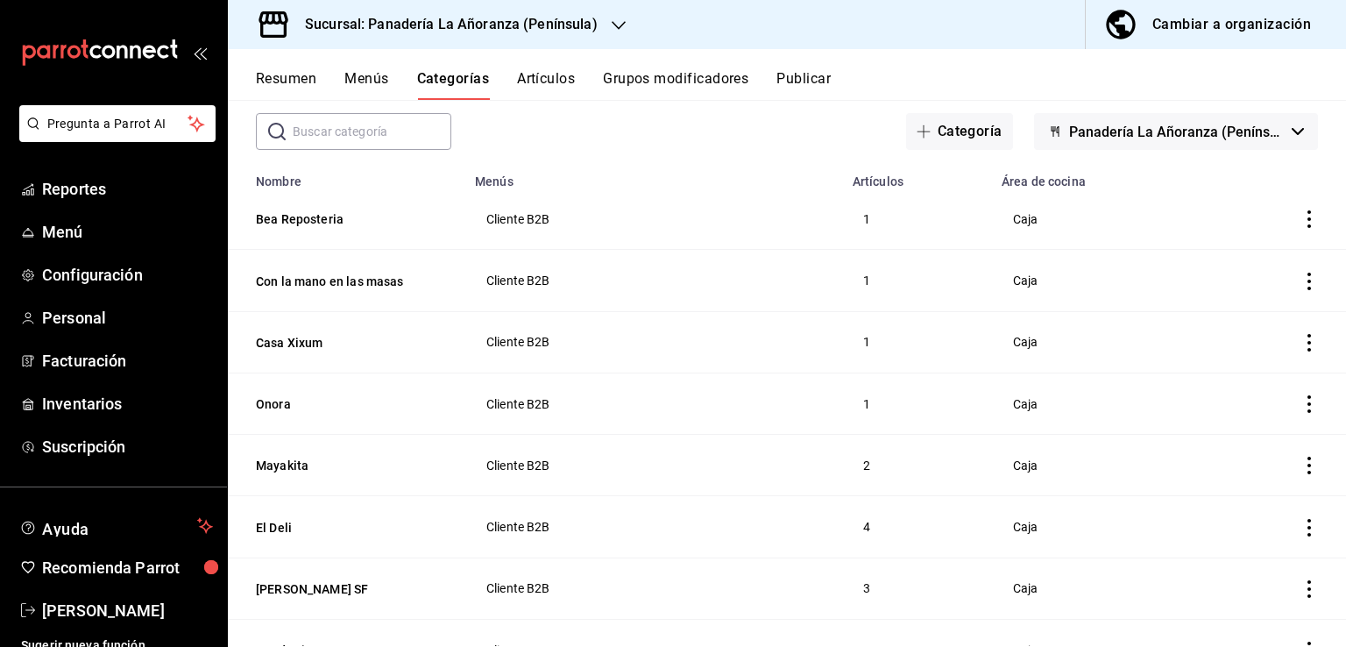
click at [1301, 222] on icon "actions" at bounding box center [1309, 219] width 18 height 18
click at [1261, 254] on span "Editar" at bounding box center [1243, 260] width 46 height 18
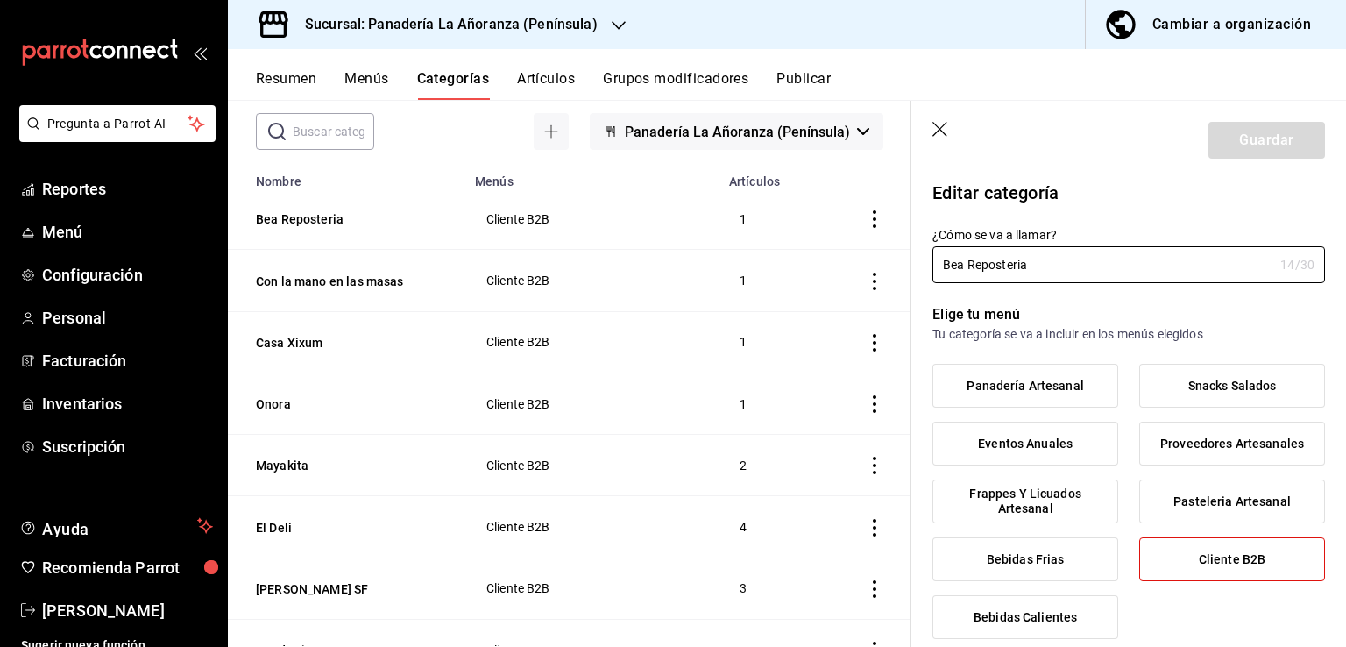
click at [934, 134] on icon "button" at bounding box center [939, 129] width 15 height 15
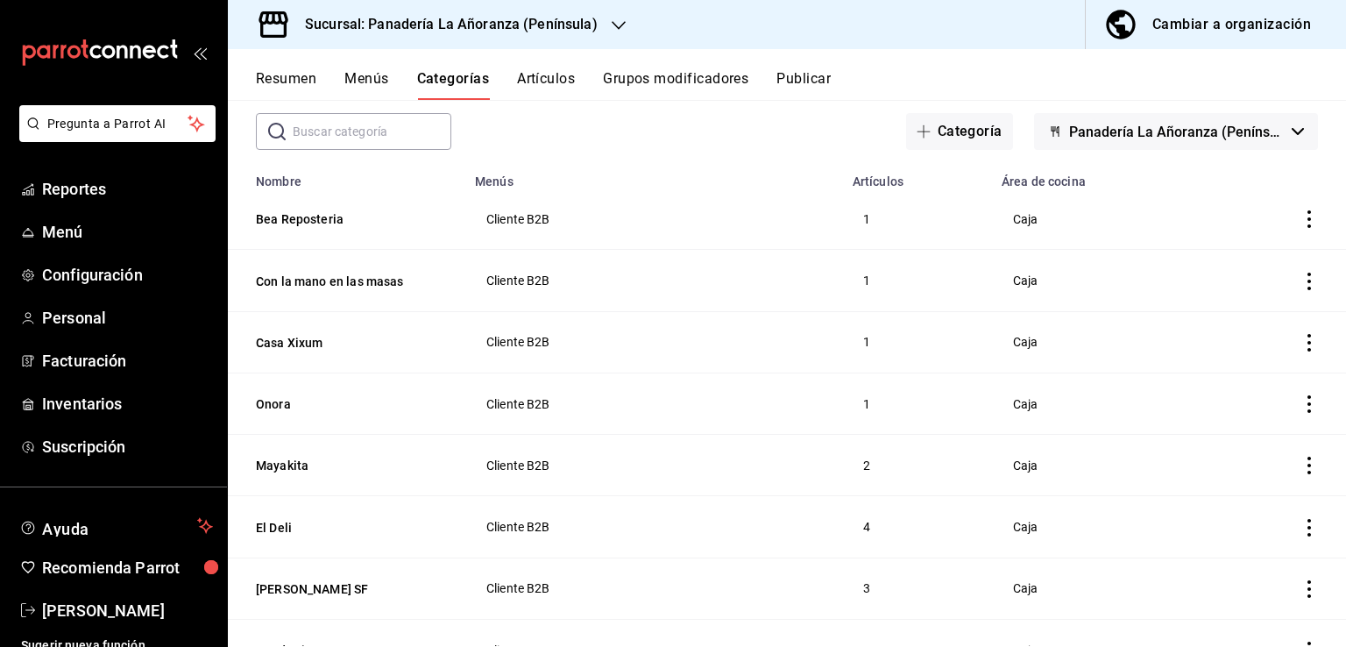
click at [556, 84] on button "Artículos" at bounding box center [546, 85] width 58 height 30
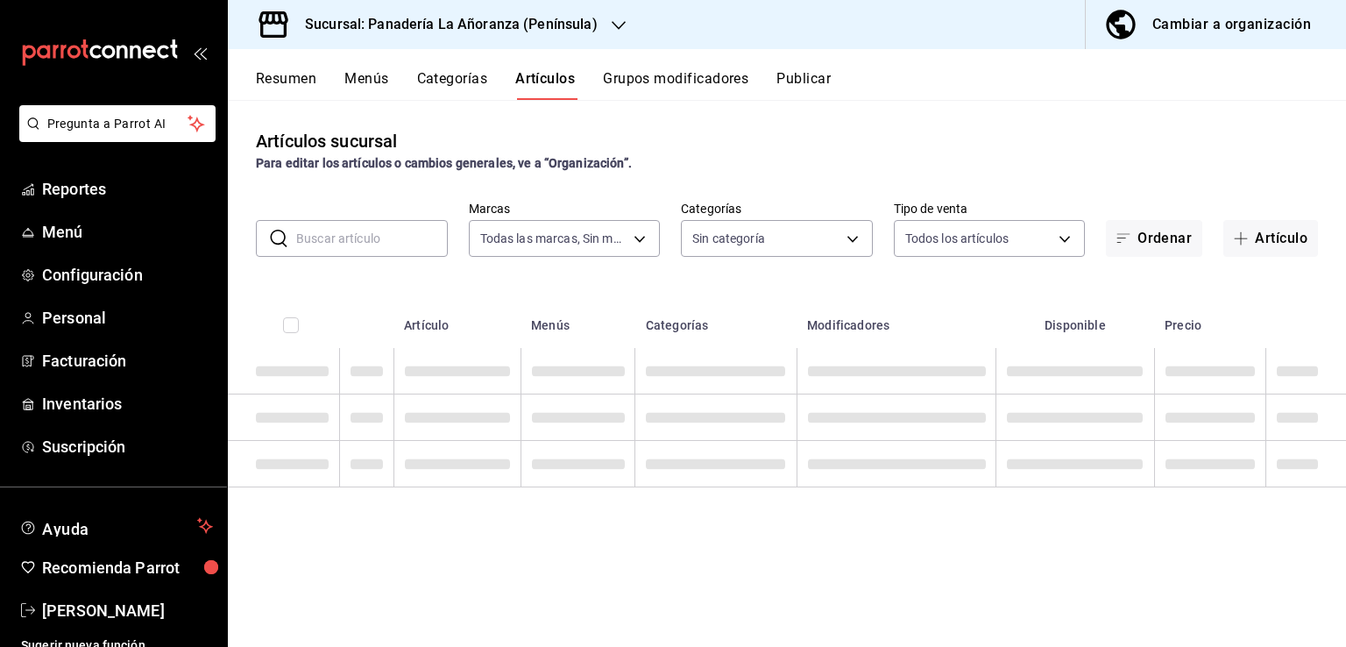
type input "bc32fe9c-f79f-43ec-842d-b84b6b67f407"
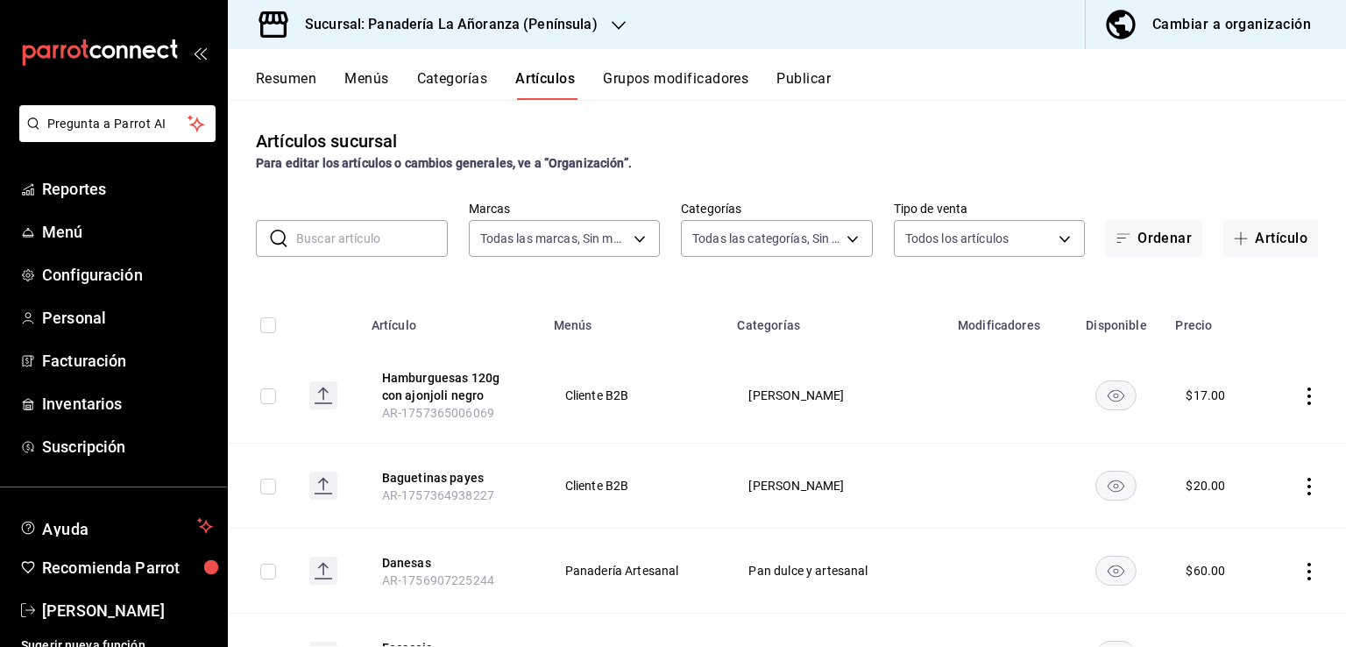
type input "29e11d11-bb5e-4f8b-8f41-bc7ab3ff516d,7abdef0c-6bbf-4879-9e13-605e1641767d,f66fd…"
click at [373, 243] on input "text" at bounding box center [372, 238] width 152 height 35
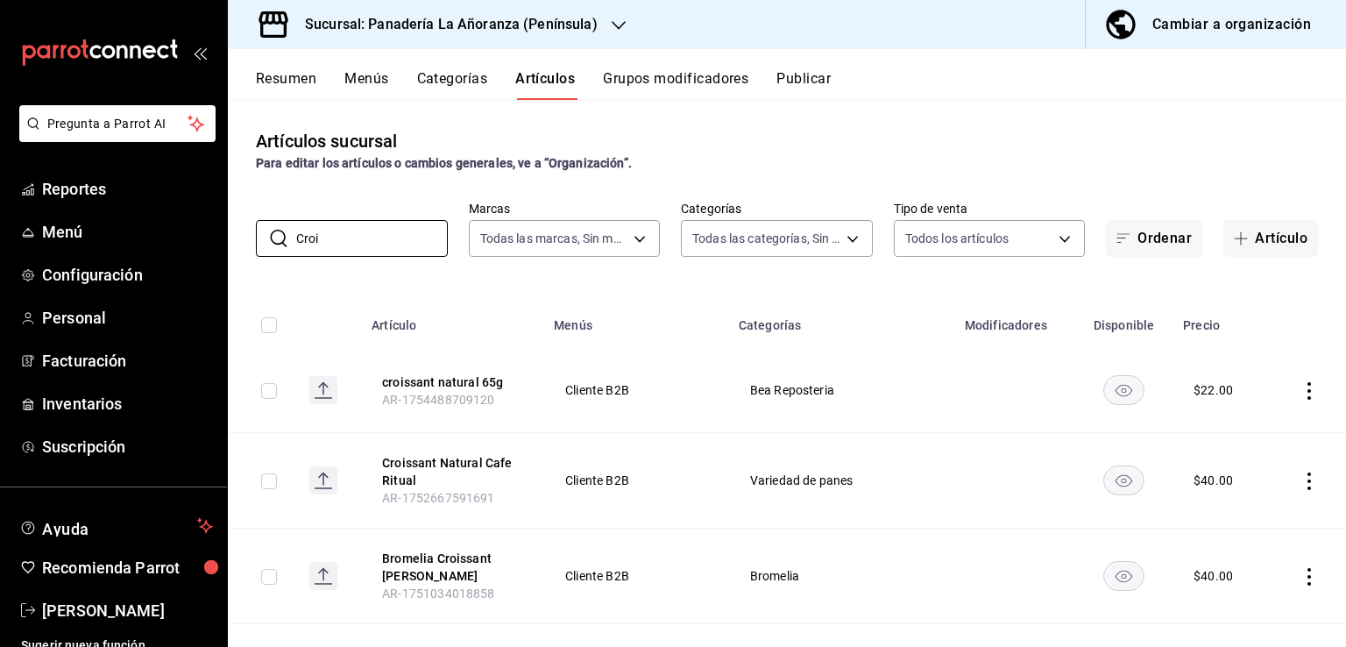
scroll to position [88, 0]
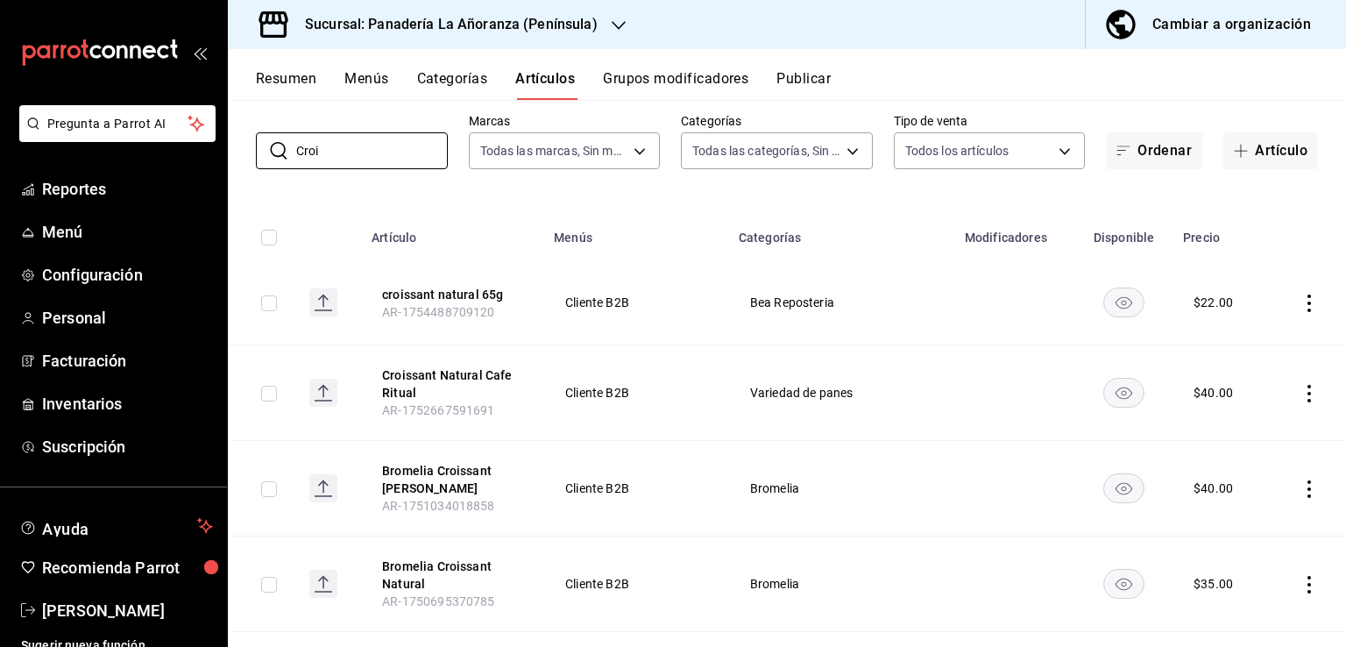
type input "Croi"
click at [1307, 307] on td at bounding box center [1307, 302] width 78 height 85
click at [1292, 306] on td at bounding box center [1307, 302] width 78 height 85
click at [1300, 309] on icon "actions" at bounding box center [1309, 303] width 18 height 18
click at [1236, 361] on li "Editar" at bounding box center [1227, 344] width 105 height 36
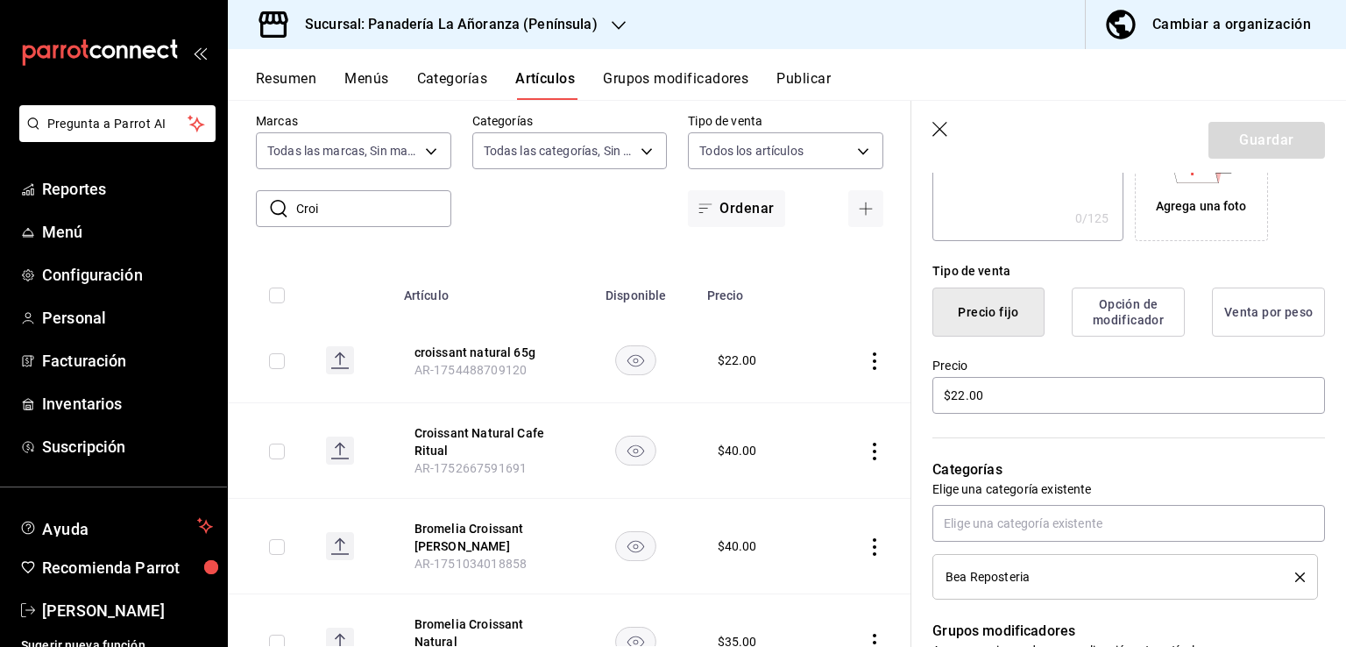
scroll to position [438, 0]
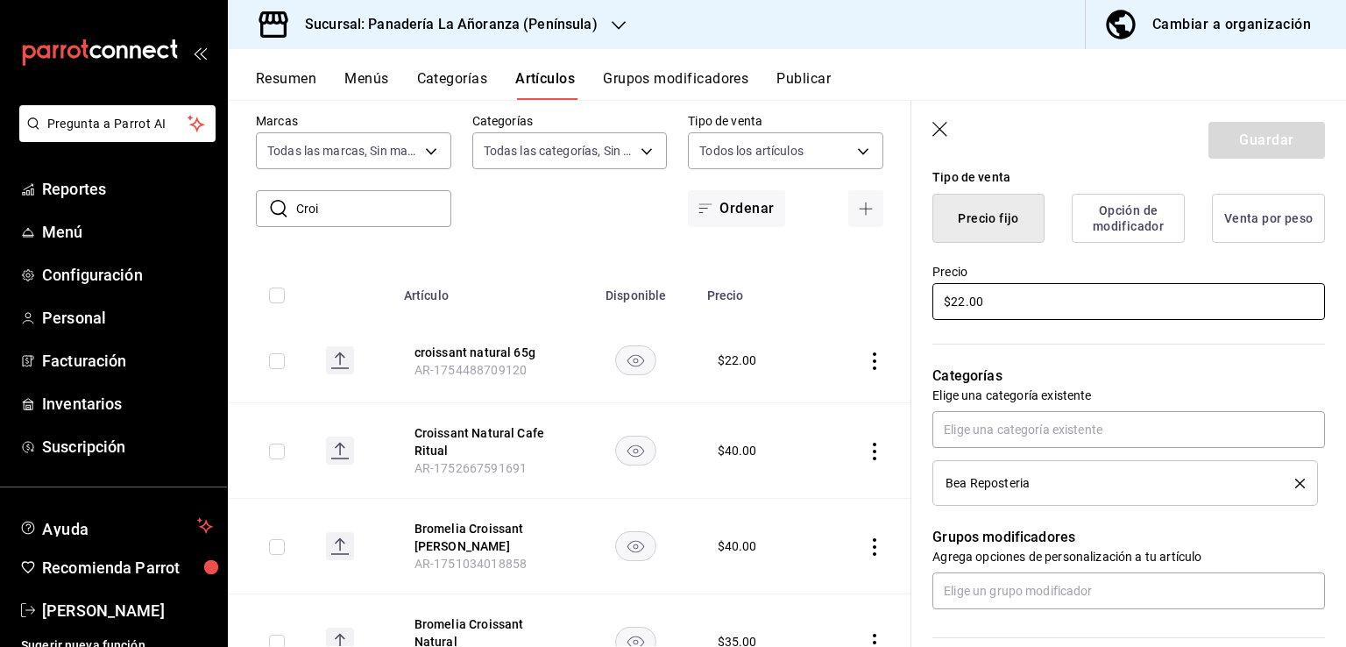
click at [960, 300] on input "$22.00" at bounding box center [1128, 301] width 392 height 37
type input "$25.00"
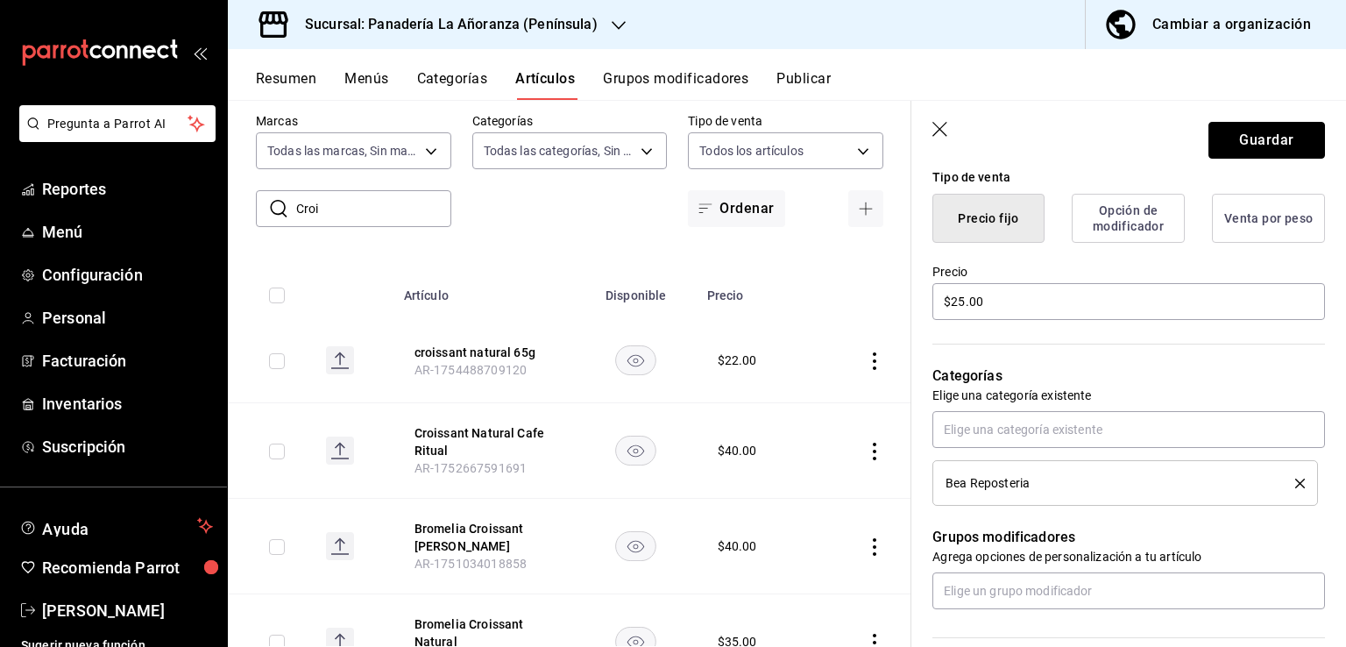
click at [1230, 146] on button "Guardar" at bounding box center [1266, 140] width 117 height 37
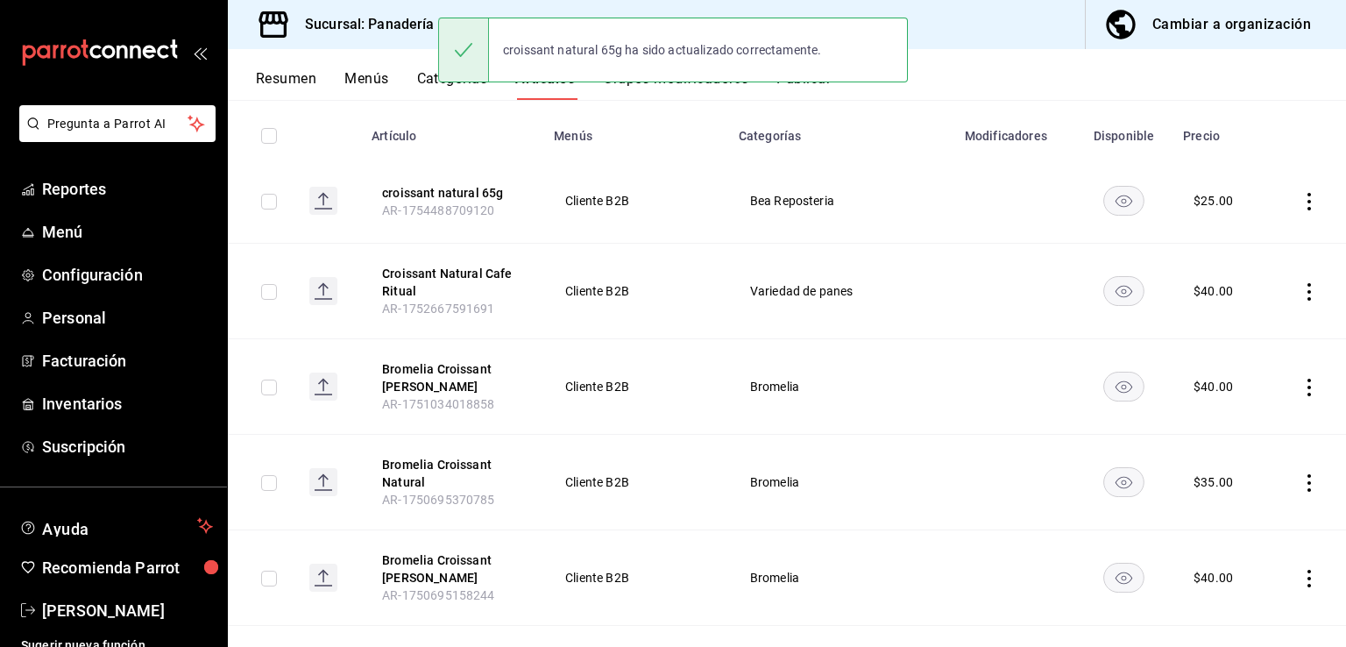
scroll to position [88, 0]
